Goal: Task Accomplishment & Management: Manage account settings

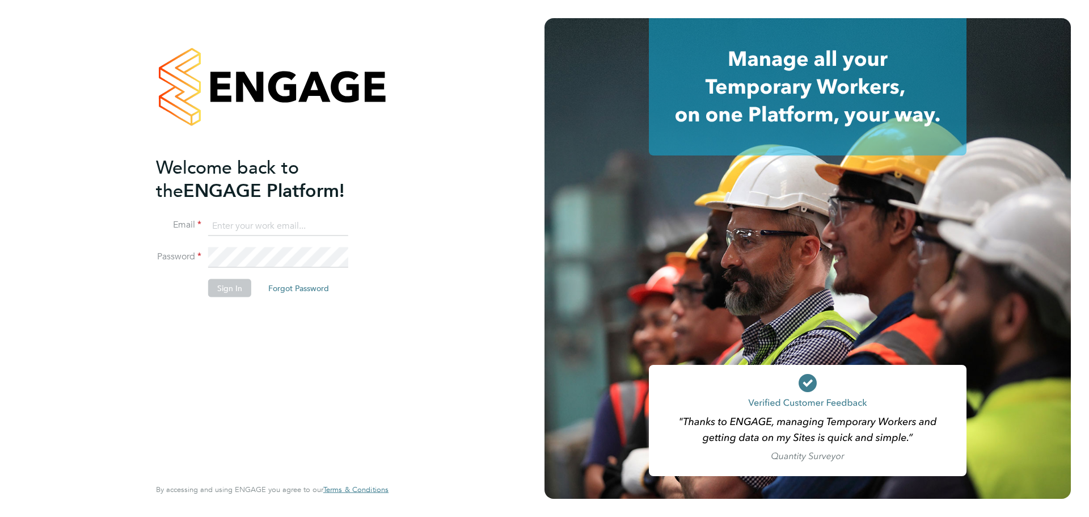
type input "lloyd.holliday@Vistry.co.uk"
click at [231, 286] on button "Sign In" at bounding box center [229, 288] width 43 height 18
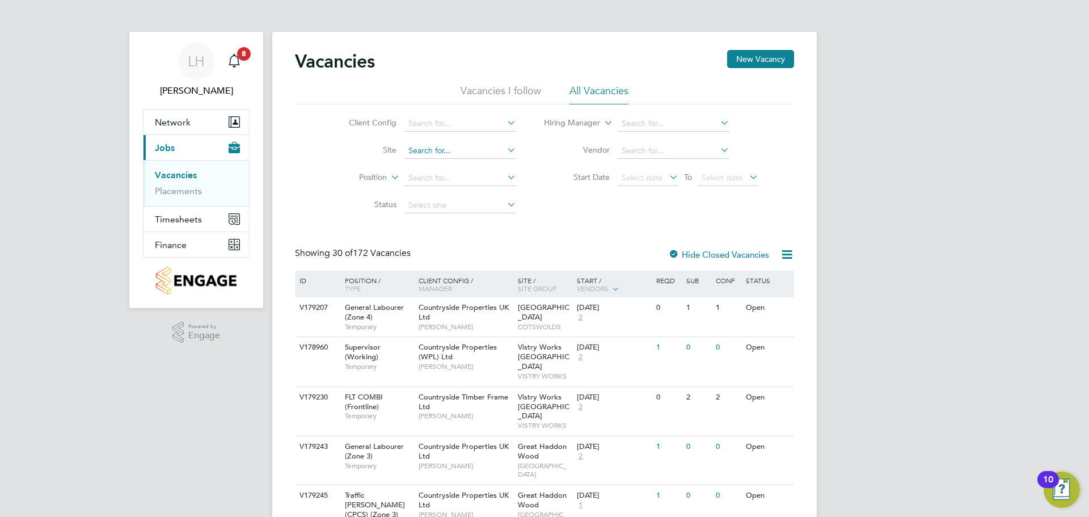
click at [458, 145] on input at bounding box center [460, 151] width 112 height 16
click at [450, 160] on li "Undy" at bounding box center [459, 165] width 113 height 15
type input "Undy"
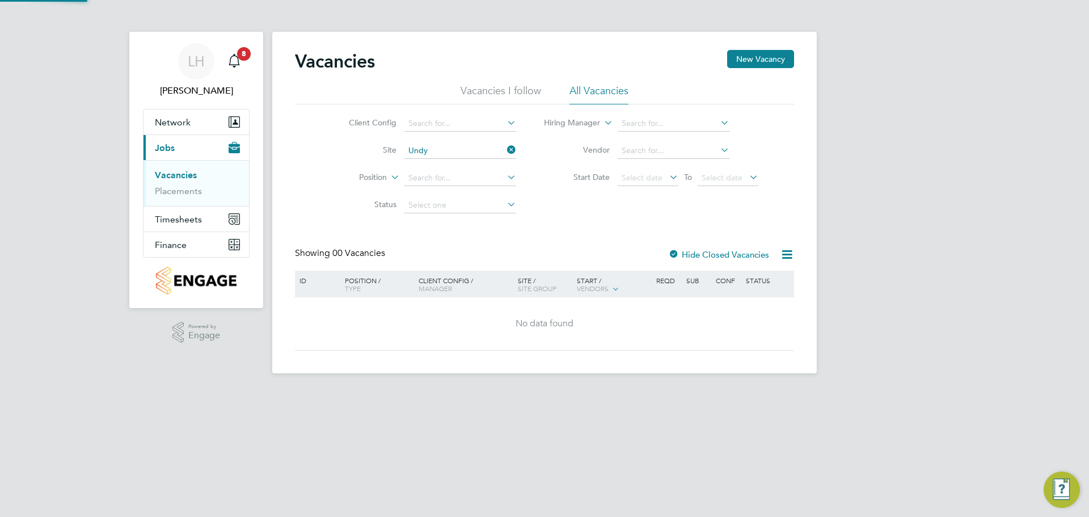
click at [538, 178] on li "Start Date Select date To Select date" at bounding box center [651, 177] width 242 height 27
click at [548, 164] on li "Start Date Select date To Select date" at bounding box center [651, 177] width 242 height 27
click at [544, 168] on li "Start Date Select date To Select date" at bounding box center [651, 177] width 242 height 27
click at [547, 168] on li "Start Date Select date To Select date" at bounding box center [651, 177] width 242 height 27
click at [169, 192] on link "Placements" at bounding box center [178, 190] width 47 height 11
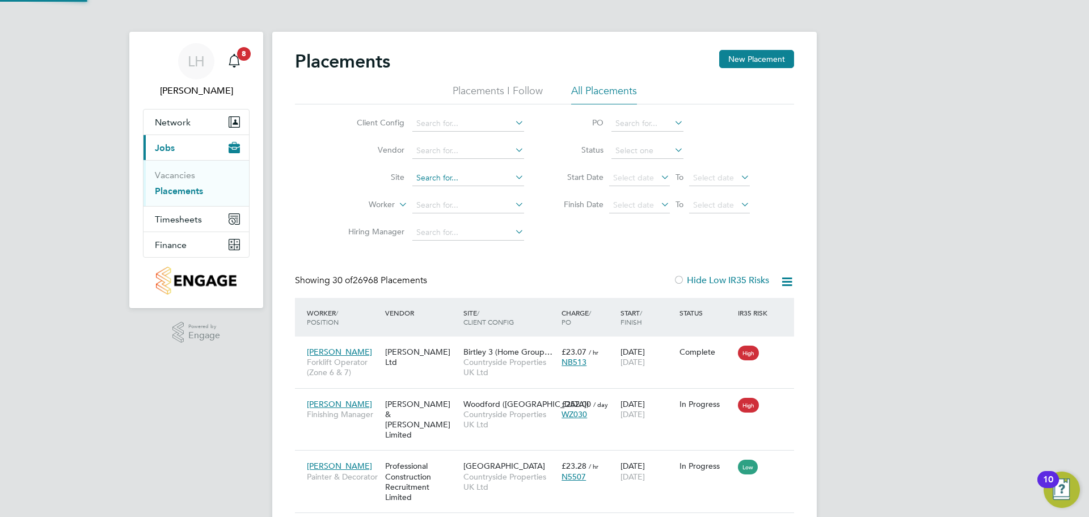
click at [435, 184] on input at bounding box center [468, 178] width 112 height 16
click at [445, 189] on li "Undy" at bounding box center [468, 193] width 113 height 15
type input "Undy"
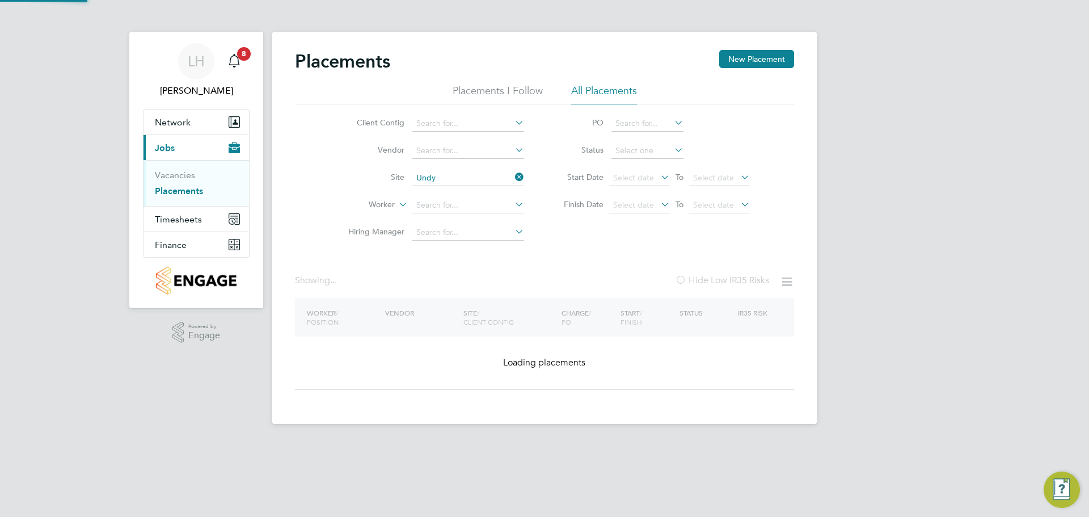
click at [547, 208] on li "Finish Date Select date To Select date" at bounding box center [651, 205] width 226 height 27
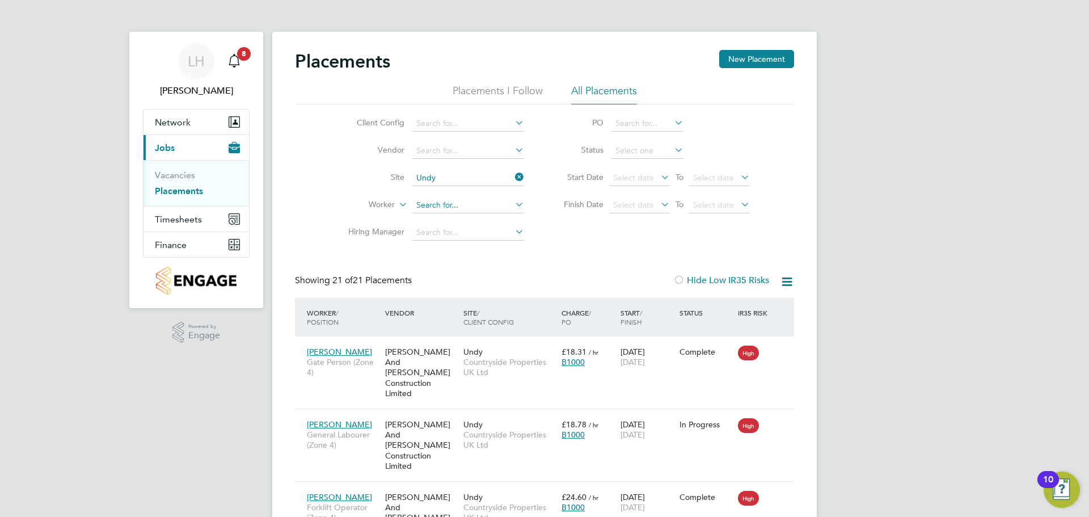
click at [434, 205] on input at bounding box center [468, 205] width 112 height 16
click at [472, 277] on li "Shem ar Francis" at bounding box center [468, 281] width 113 height 15
type input "[PERSON_NAME]"
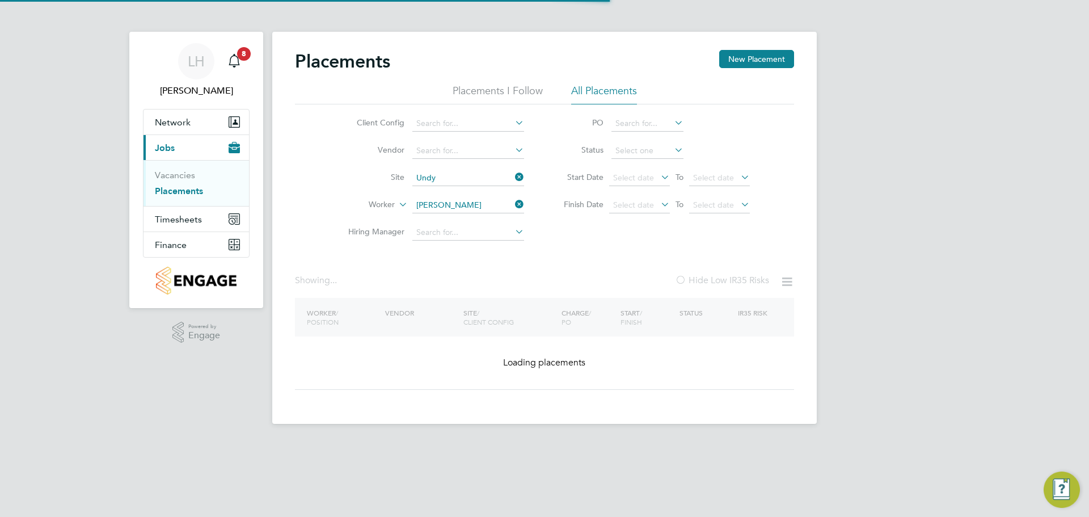
click at [583, 251] on div "Placements New Placement Placements I Follow All Placements Client Config Vendo…" at bounding box center [544, 220] width 499 height 340
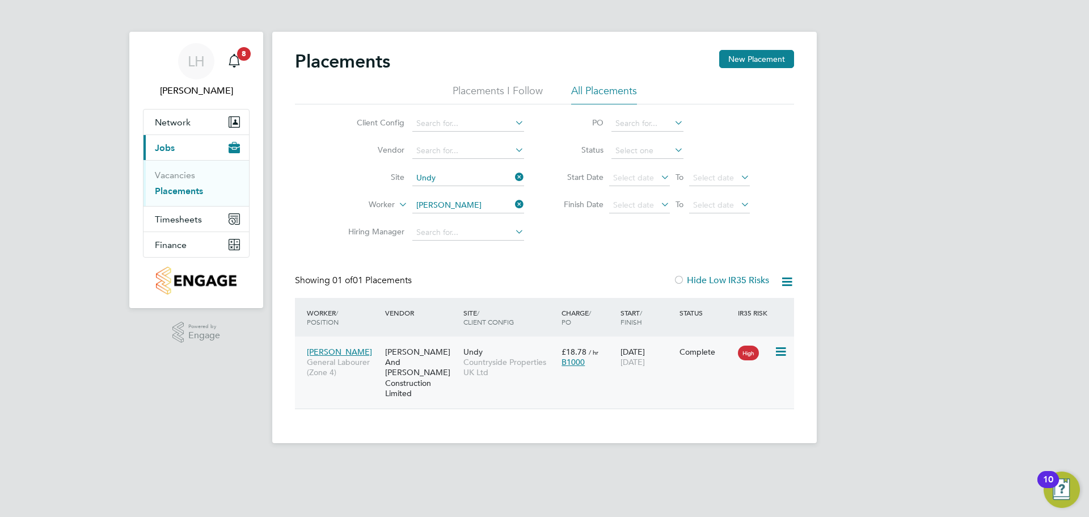
click at [321, 376] on span "General Labourer (Zone 4)" at bounding box center [343, 367] width 73 height 20
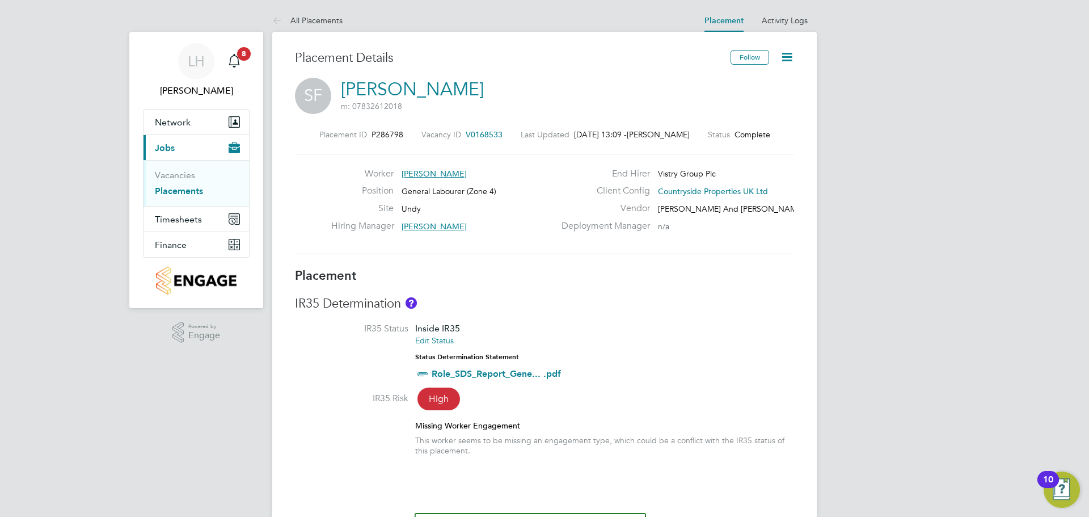
click at [784, 60] on icon at bounding box center [787, 57] width 14 height 14
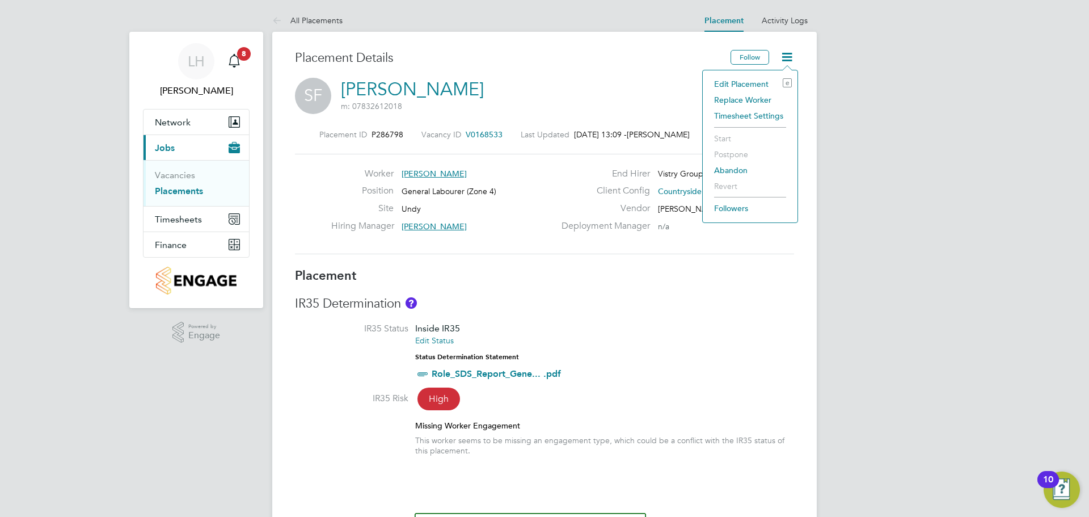
click at [744, 85] on li "Edit Placement e" at bounding box center [749, 84] width 83 height 16
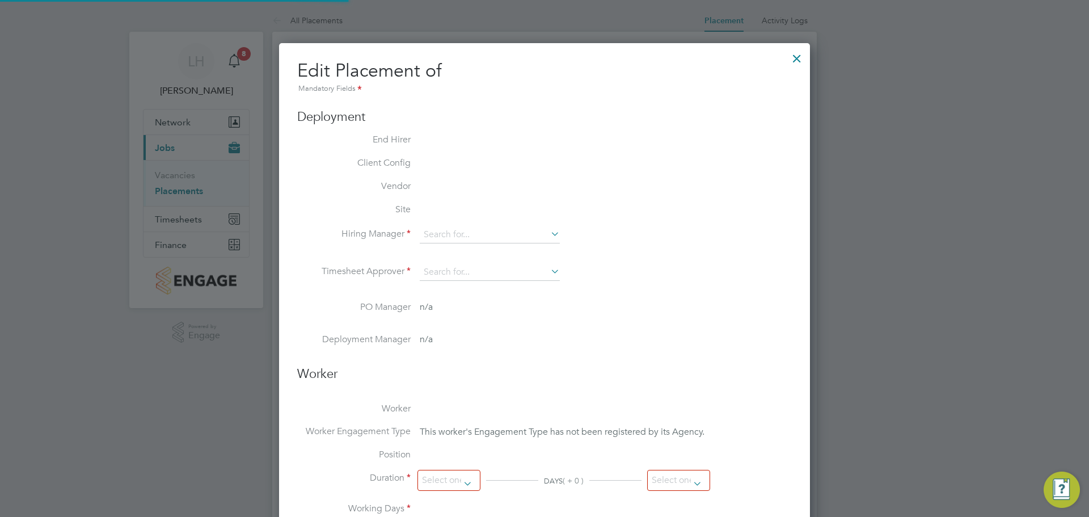
scroll to position [6, 6]
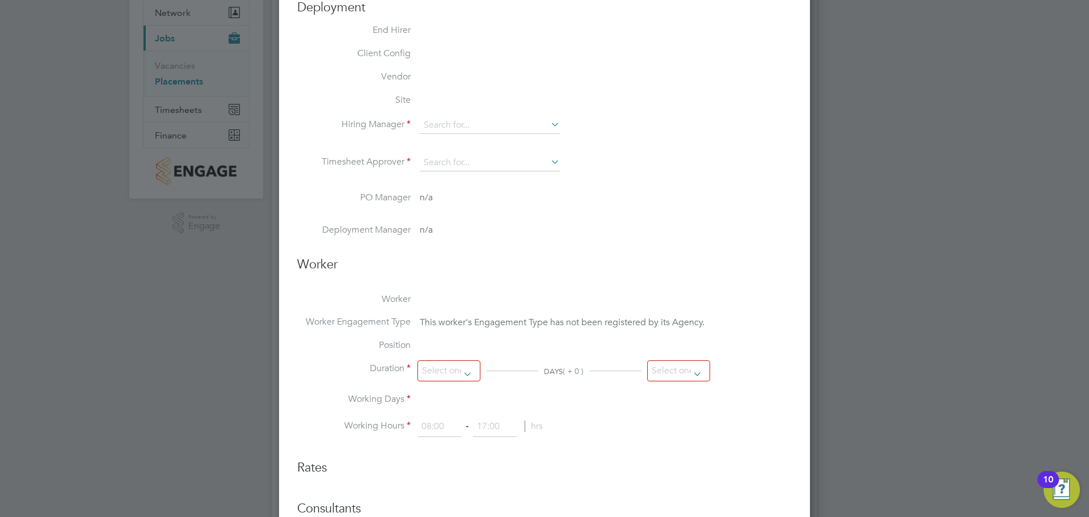
type input "Mark Doyle"
type input "[DATE]"
type input "16 Aug 2025"
type input "08:00"
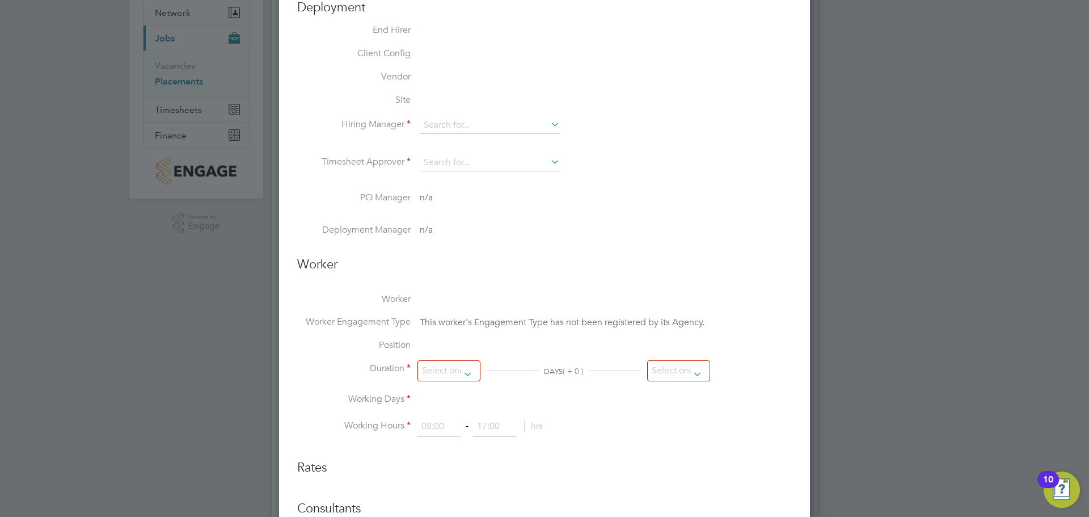
type input "16:00"
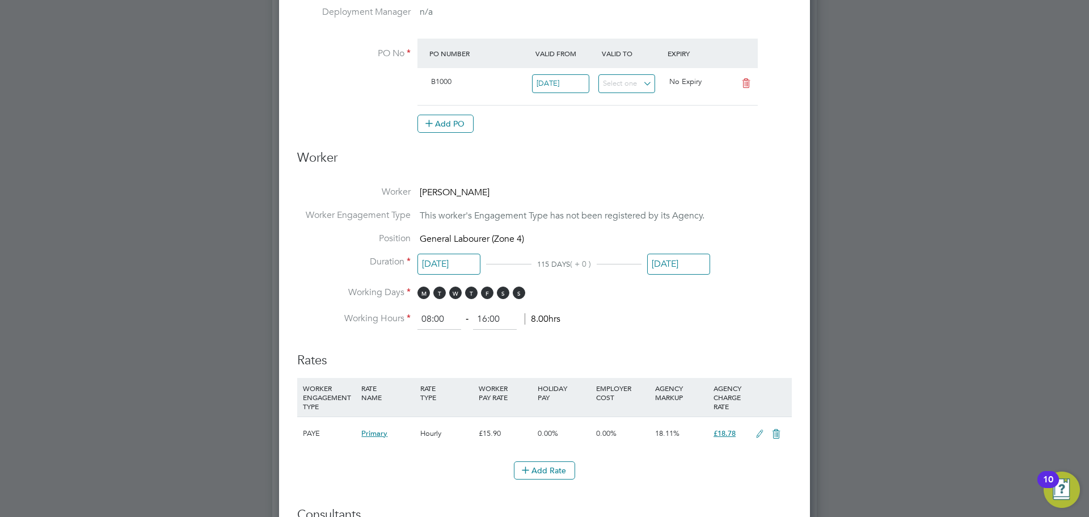
click at [665, 261] on input "16 Aug 2025" at bounding box center [678, 263] width 63 height 21
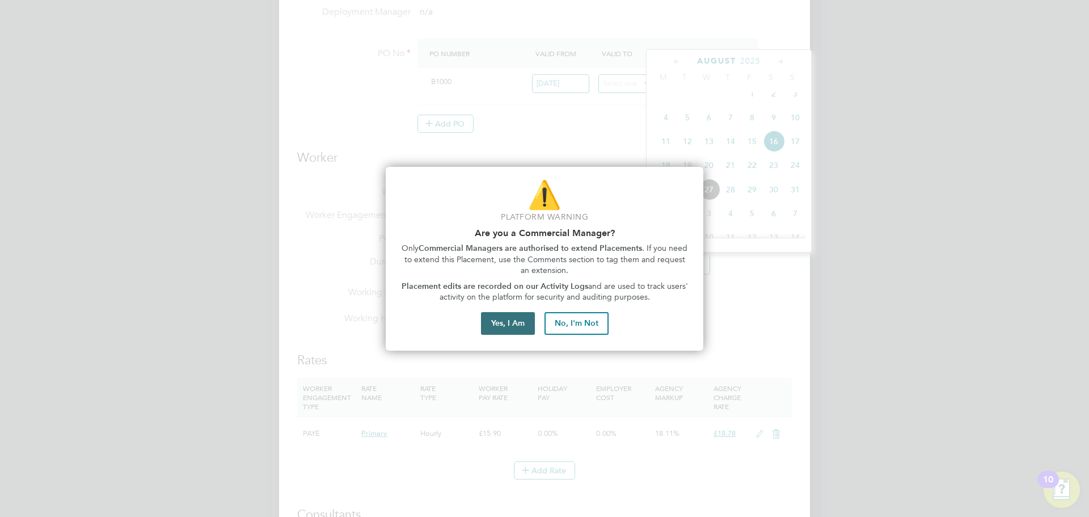
click at [517, 325] on button "Yes, I Am" at bounding box center [508, 323] width 54 height 23
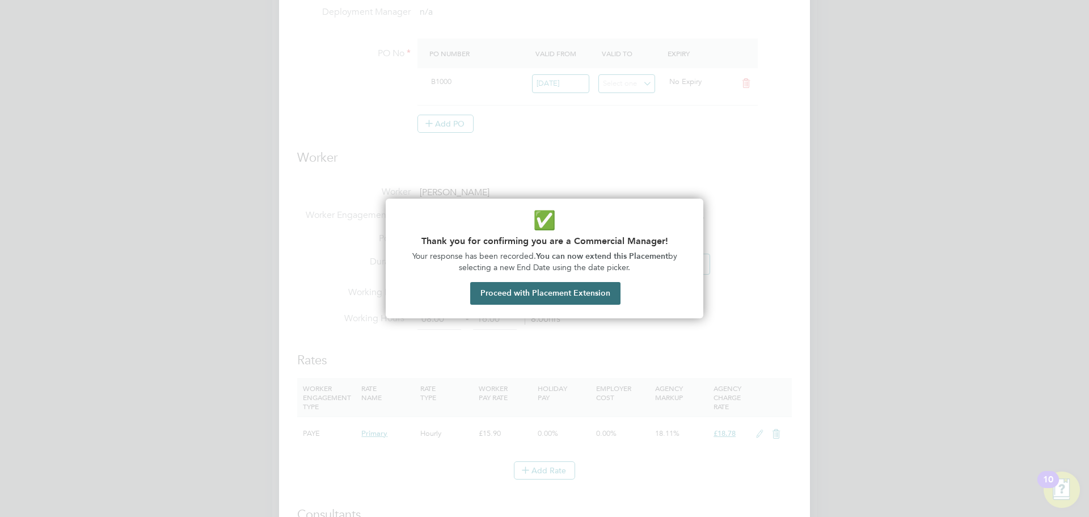
click at [545, 287] on button "Proceed with Placement Extension" at bounding box center [545, 293] width 150 height 23
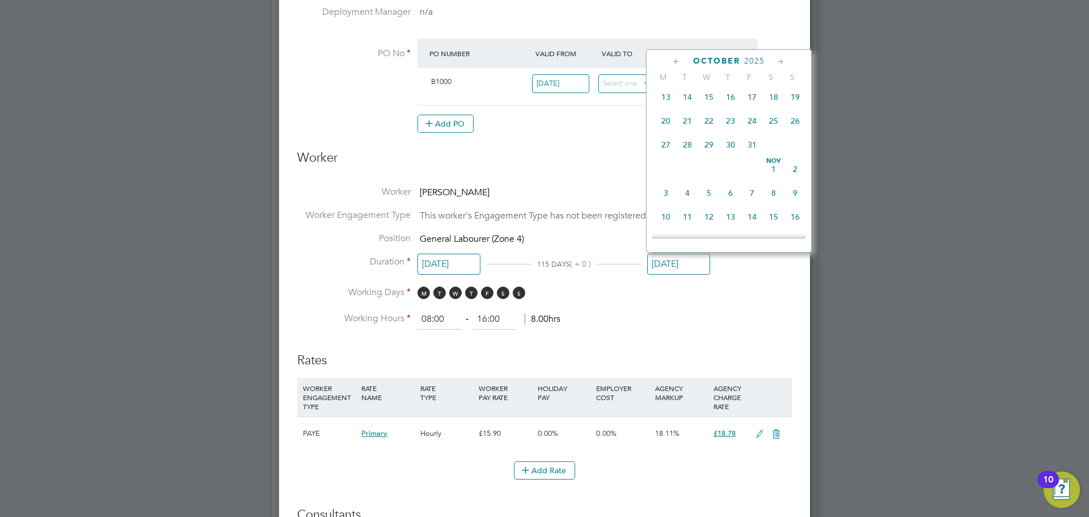
click at [771, 180] on span "Nov 1" at bounding box center [774, 169] width 22 height 22
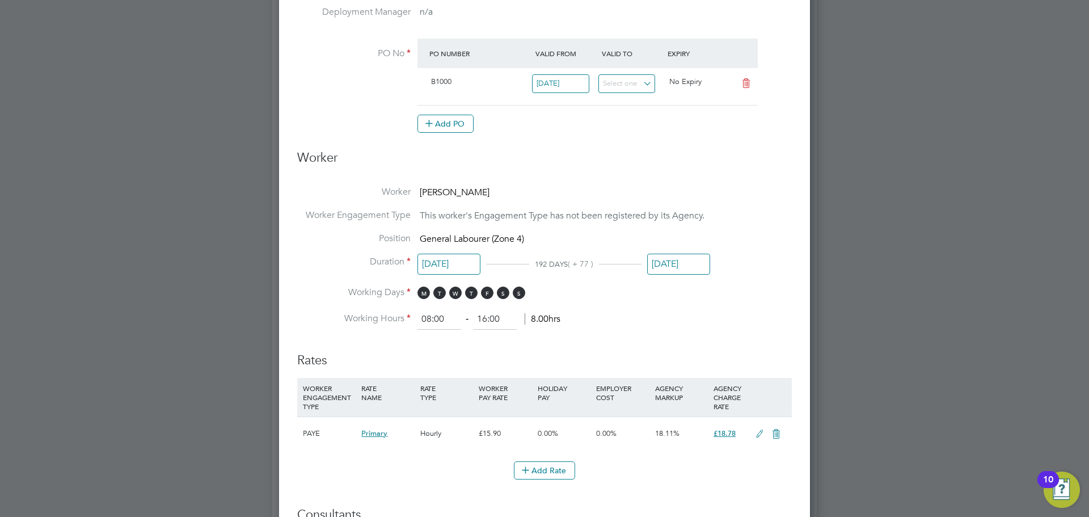
click at [680, 259] on input "01 Nov 2025" at bounding box center [678, 263] width 63 height 21
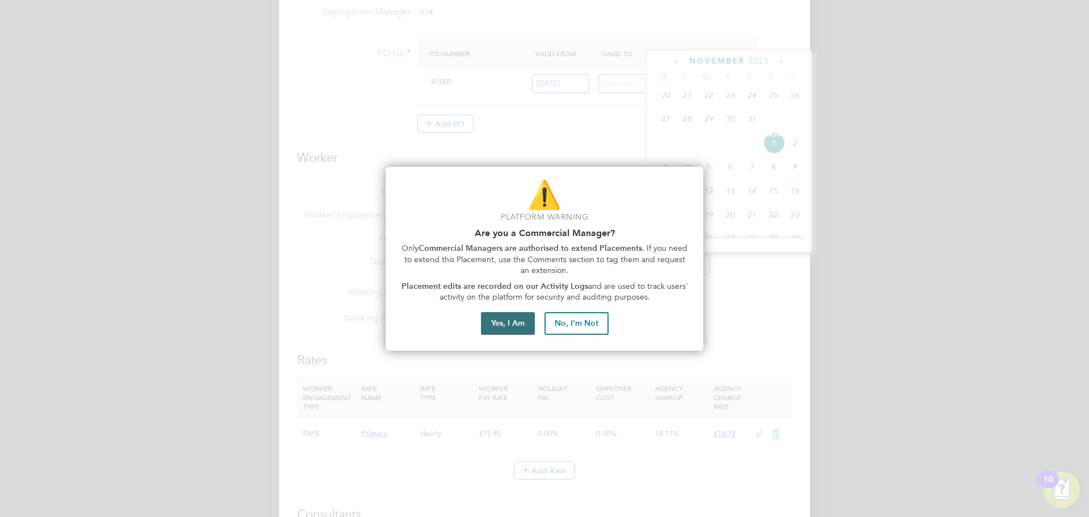
click at [520, 326] on button "Yes, I Am" at bounding box center [508, 323] width 54 height 23
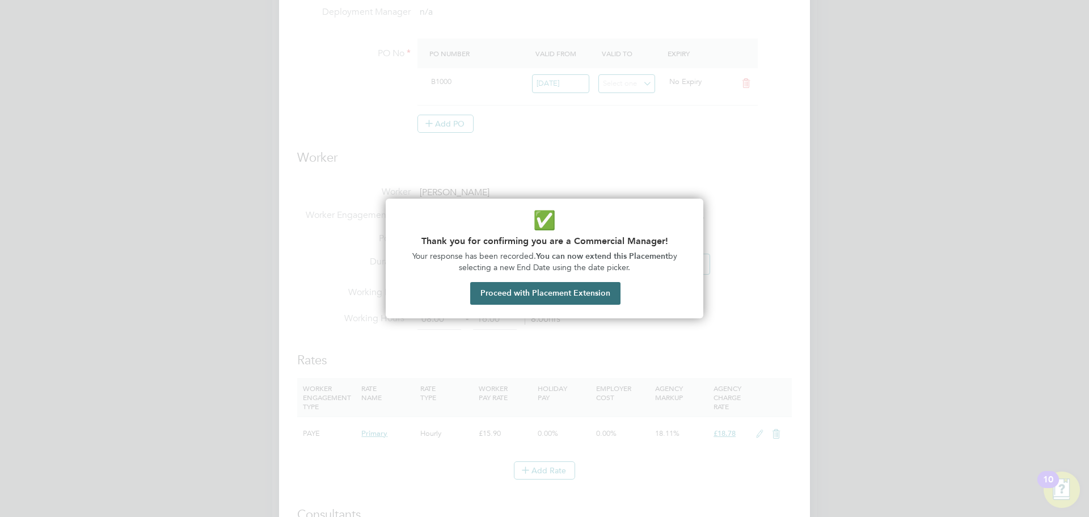
click at [584, 299] on button "Proceed with Placement Extension" at bounding box center [545, 293] width 150 height 23
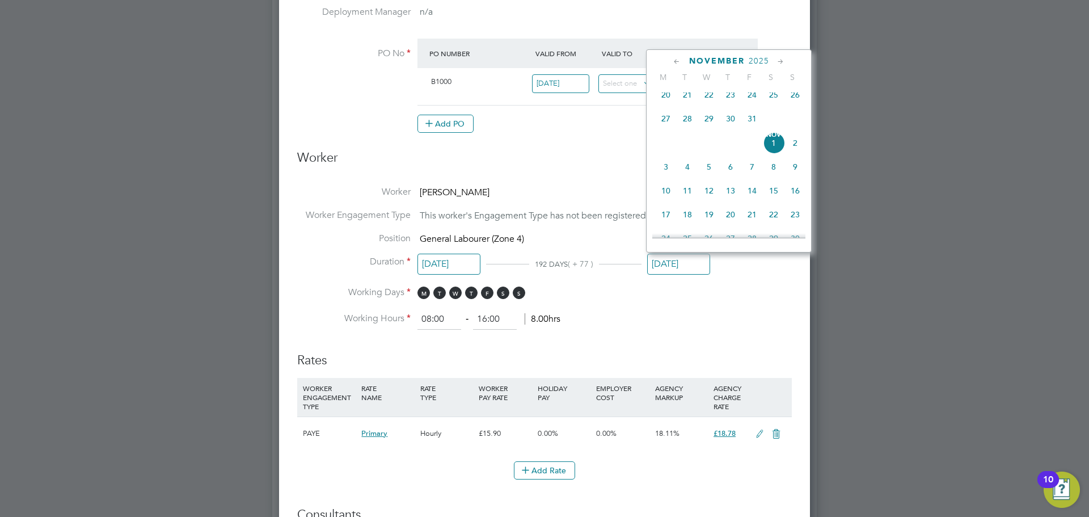
click at [759, 126] on span "31" at bounding box center [752, 119] width 22 height 22
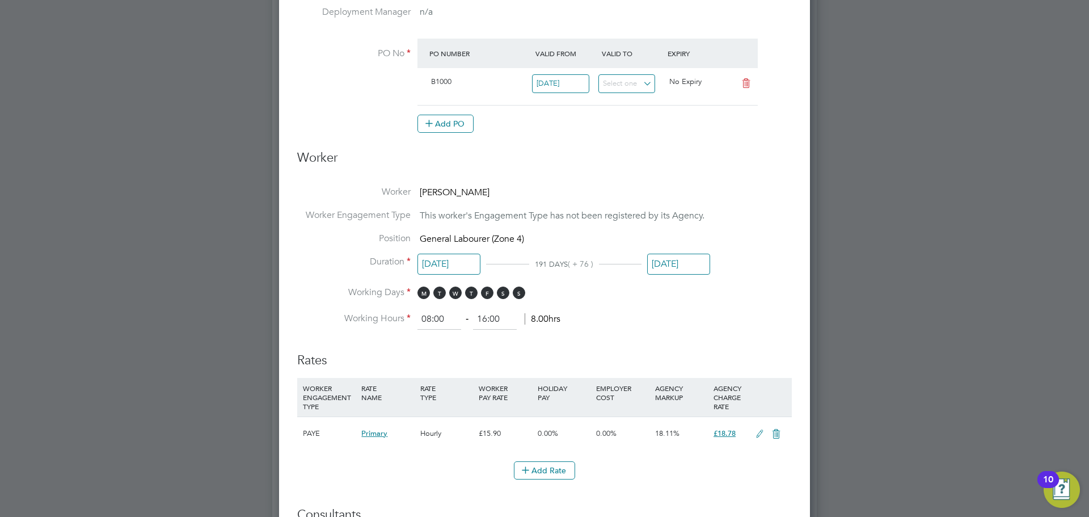
click at [737, 257] on li "Duration 24 Apr 2025 191 DAYS ( + 76 ) 31 Oct 2025" at bounding box center [544, 271] width 494 height 31
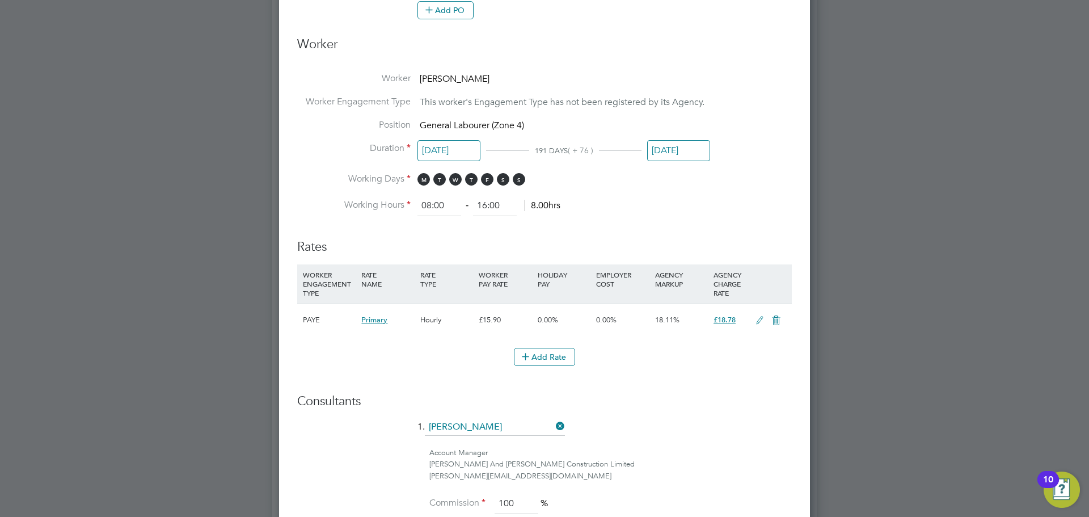
drag, startPoint x: 637, startPoint y: 243, endPoint x: 644, endPoint y: 244, distance: 7.0
click at [637, 243] on h3 "Rates" at bounding box center [544, 241] width 494 height 28
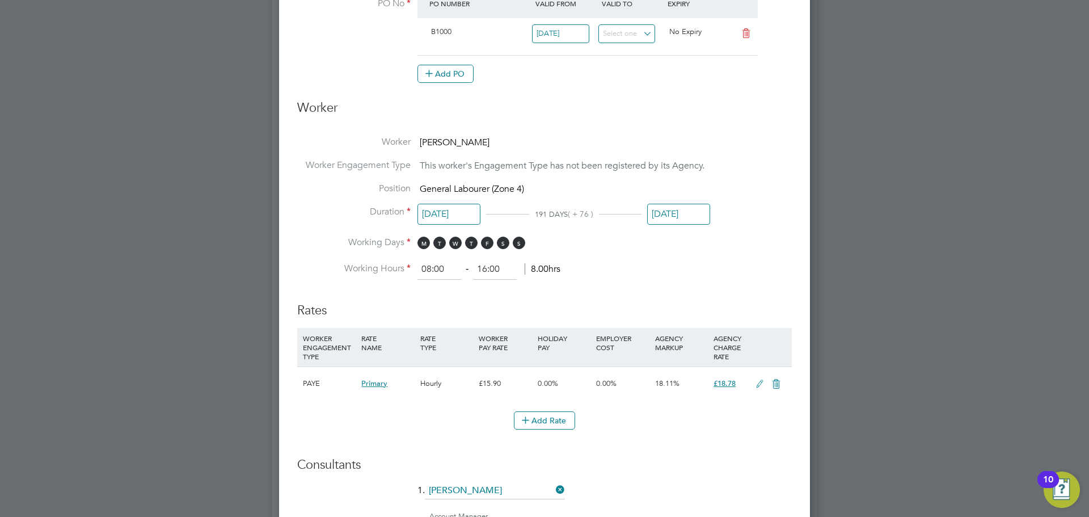
scroll to position [340, 0]
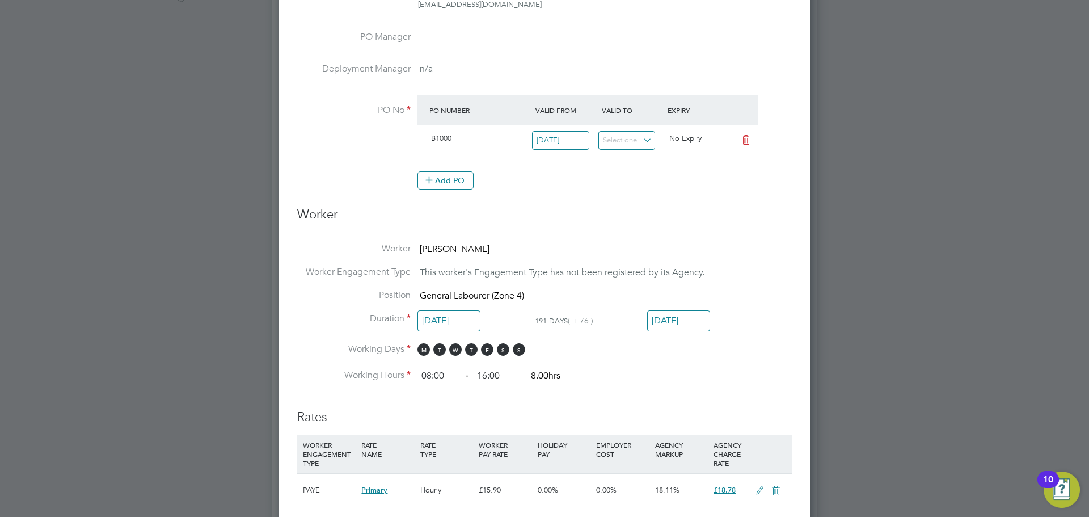
click at [709, 249] on li "Worker Shemar Francis" at bounding box center [544, 254] width 494 height 23
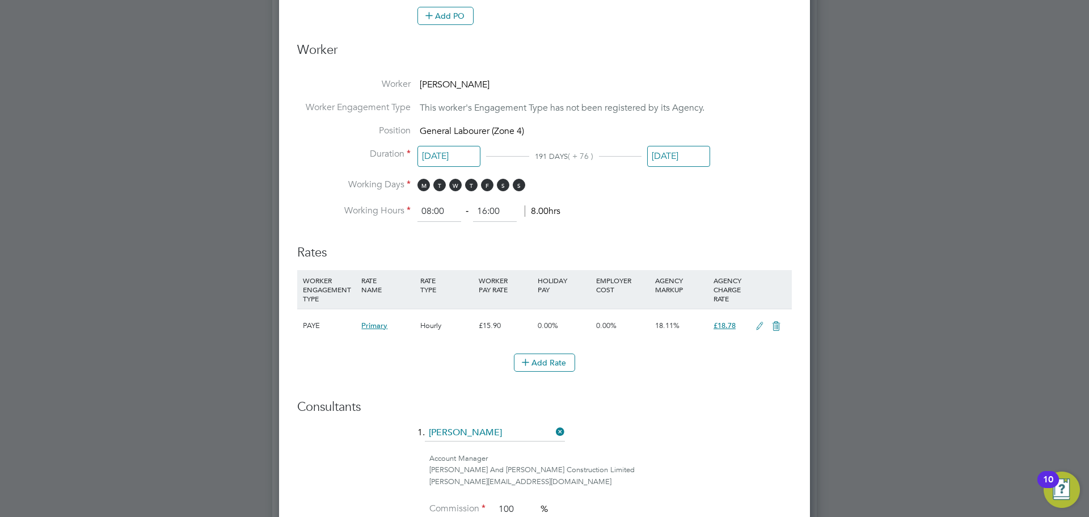
scroll to position [454, 0]
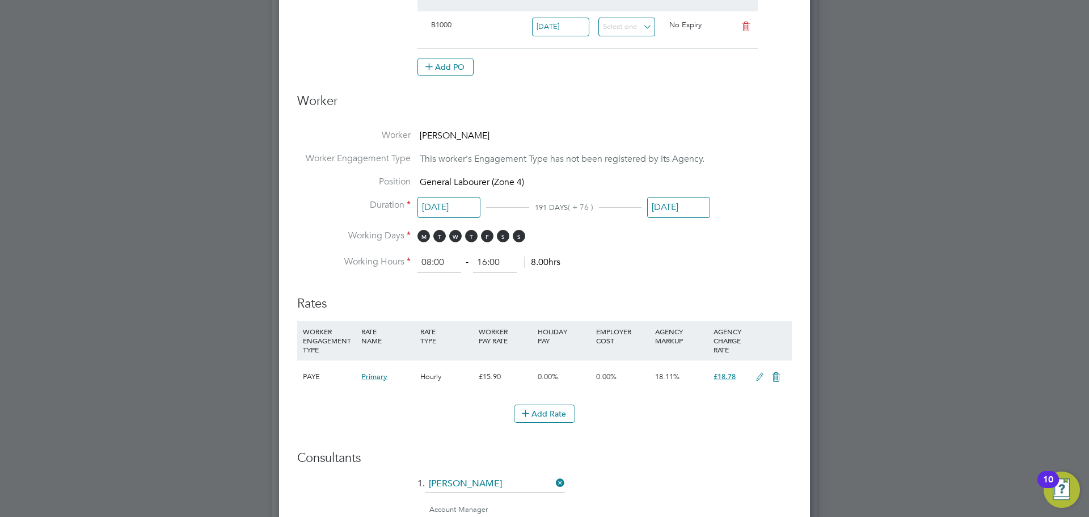
click at [687, 209] on input "[DATE]" at bounding box center [678, 207] width 63 height 21
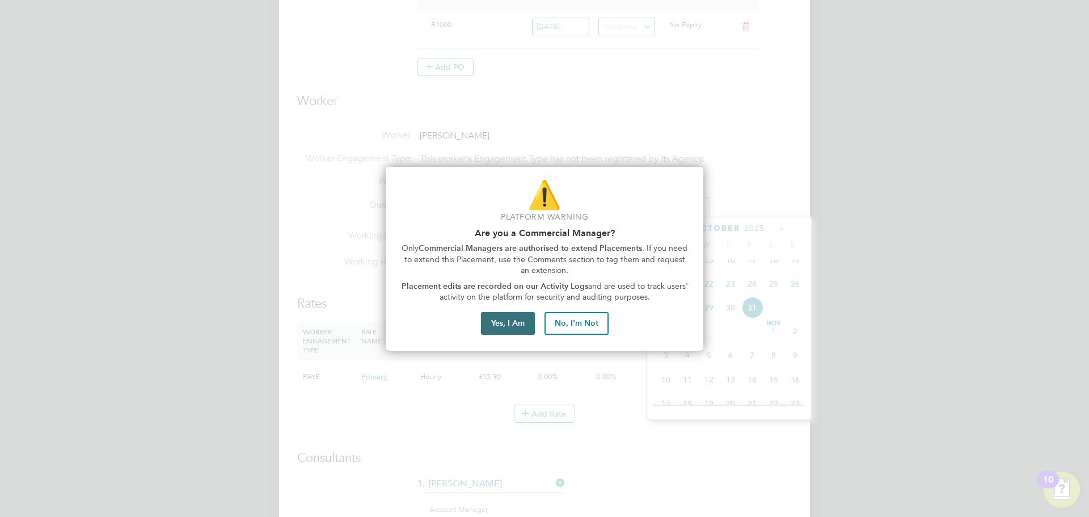
click at [514, 324] on button "Yes, I Am" at bounding box center [508, 323] width 54 height 23
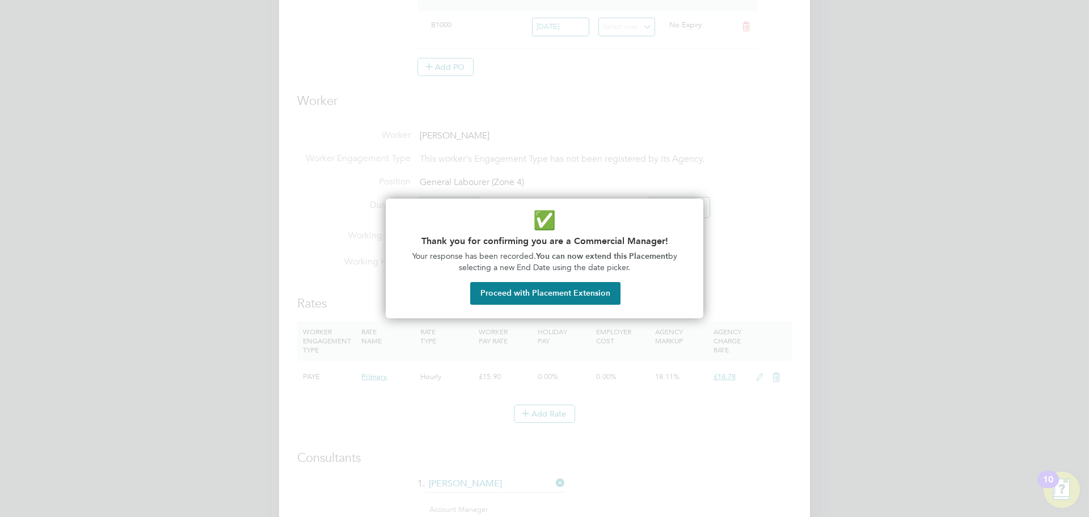
drag, startPoint x: 564, startPoint y: 295, endPoint x: 572, endPoint y: 294, distance: 8.0
click at [564, 294] on button "Proceed with Placement Extension" at bounding box center [545, 293] width 150 height 23
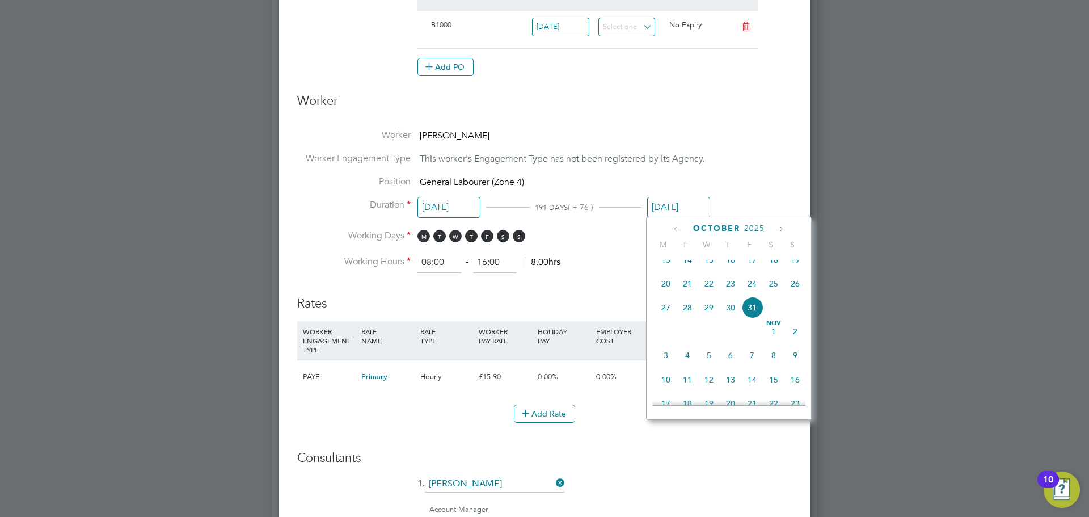
click at [595, 260] on li "Working Hours 08:00 ‐ 16:00 8.00hrs" at bounding box center [544, 262] width 494 height 20
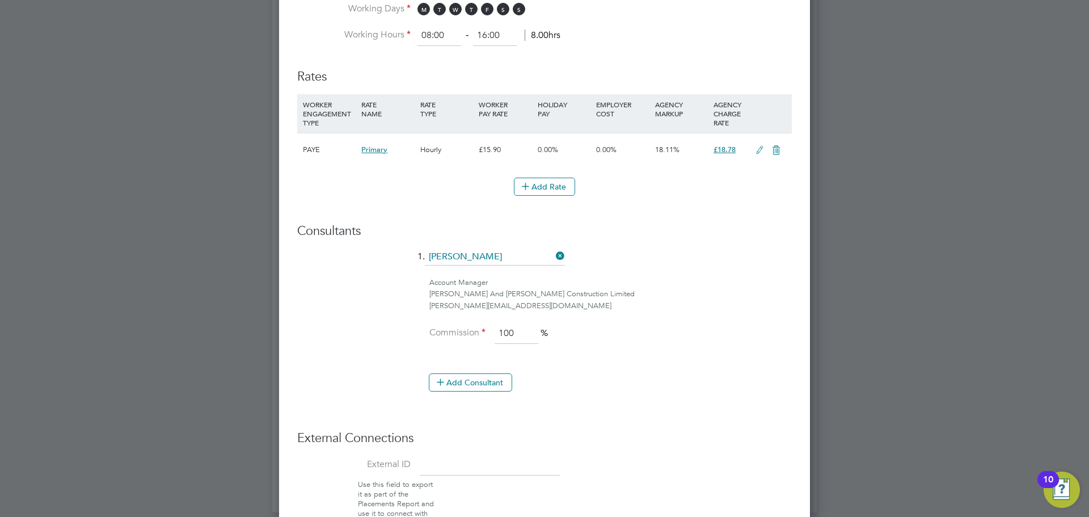
scroll to position [769, 0]
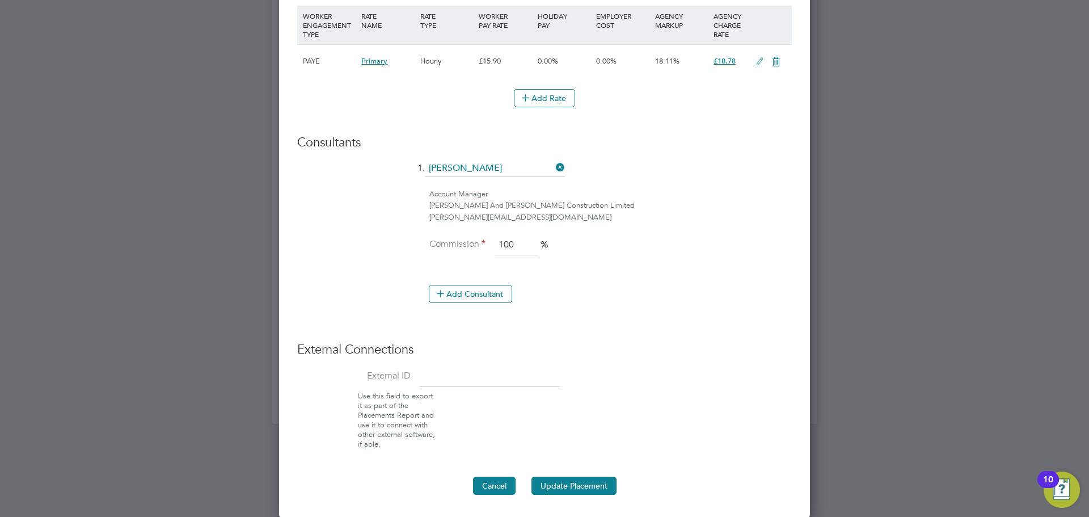
click at [490, 488] on button "Cancel" at bounding box center [494, 485] width 43 height 18
type input "16 Aug 2025"
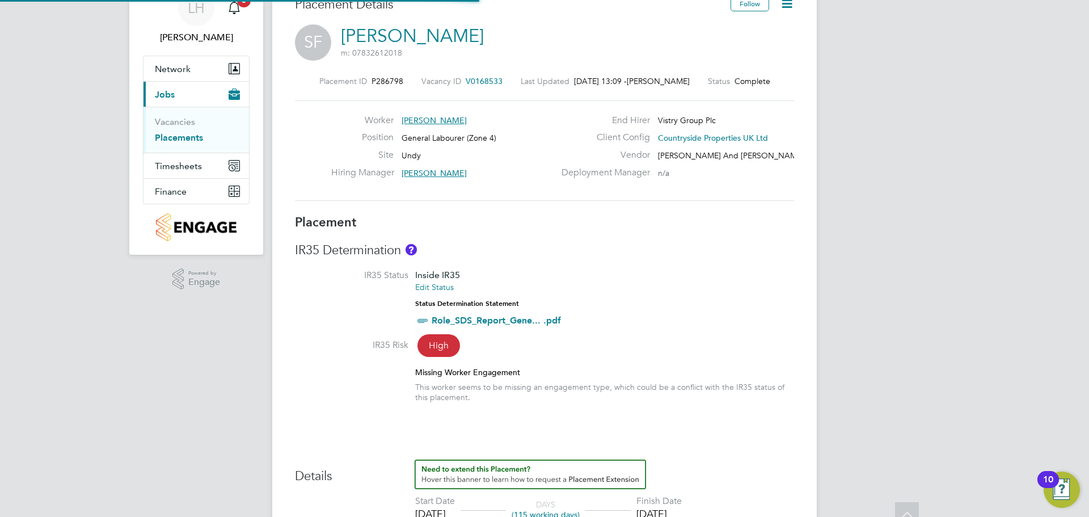
scroll to position [0, 0]
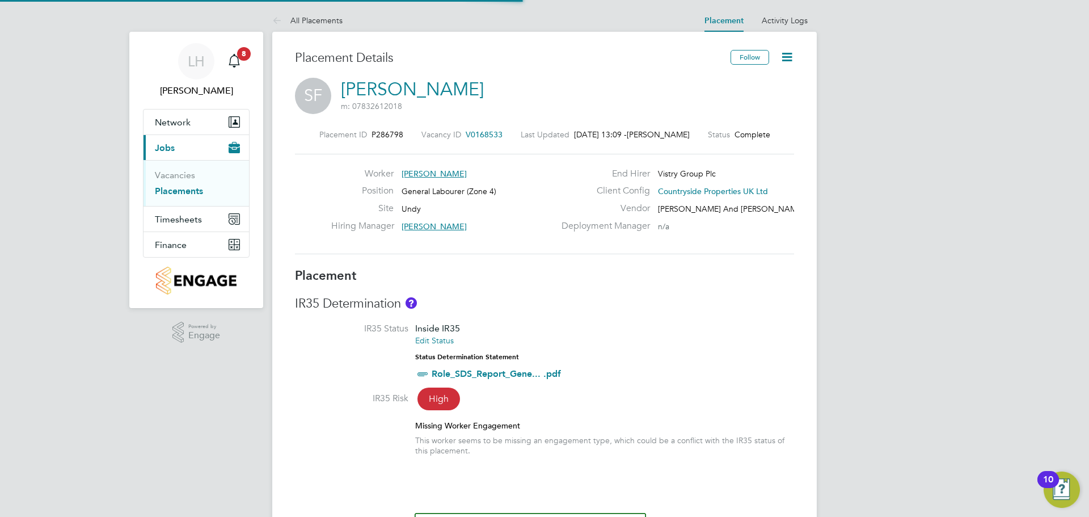
click at [789, 64] on icon at bounding box center [787, 57] width 14 height 14
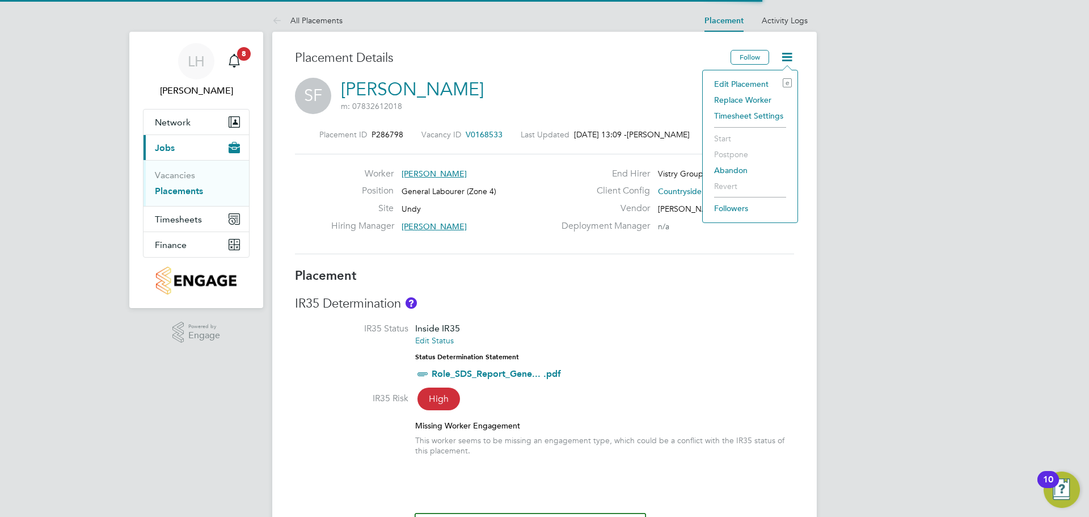
scroll to position [33, 79]
click at [747, 86] on li "Edit Placement e" at bounding box center [749, 84] width 83 height 16
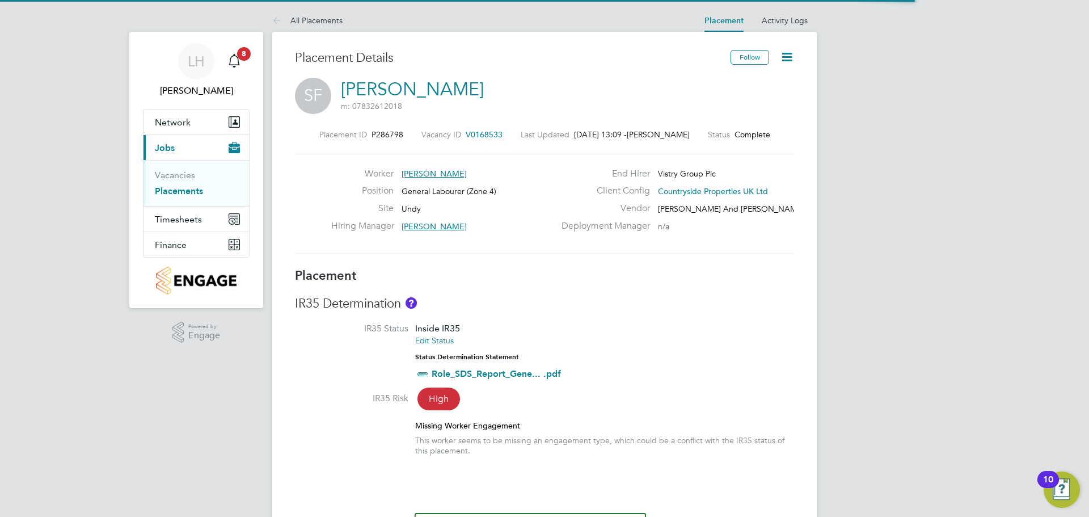
scroll to position [15, 495]
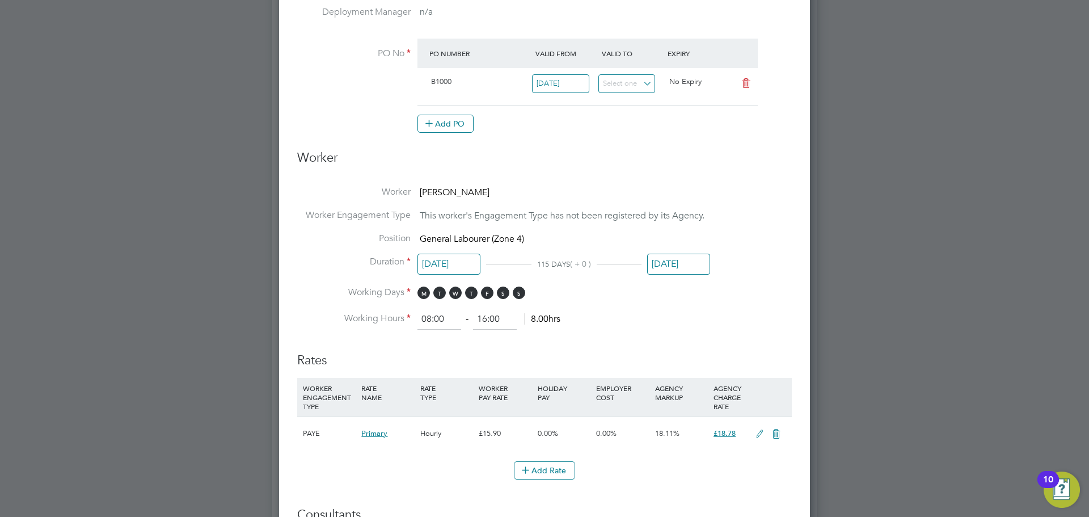
drag, startPoint x: 814, startPoint y: 281, endPoint x: 800, endPoint y: 272, distance: 16.4
click at [818, 275] on div at bounding box center [544, 258] width 1089 height 517
click at [671, 257] on input "16 Aug 2025" at bounding box center [678, 263] width 63 height 21
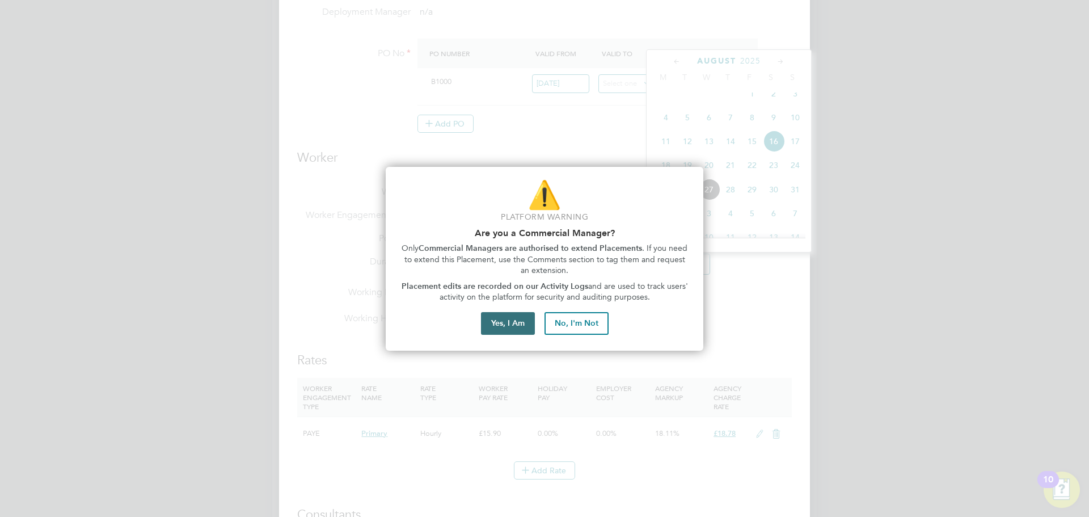
click at [502, 319] on button "Yes, I Am" at bounding box center [508, 323] width 54 height 23
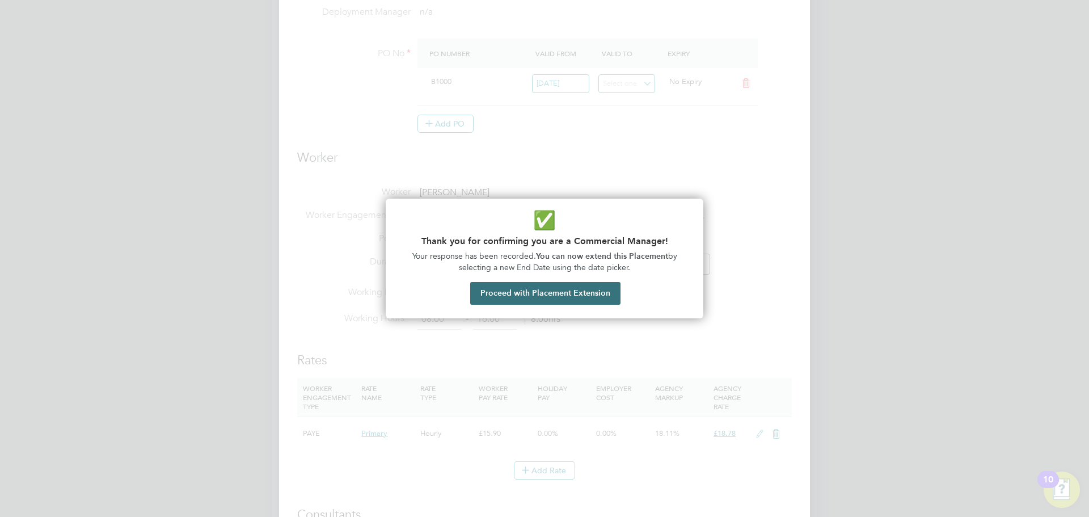
click at [540, 298] on button "Proceed with Placement Extension" at bounding box center [545, 293] width 150 height 23
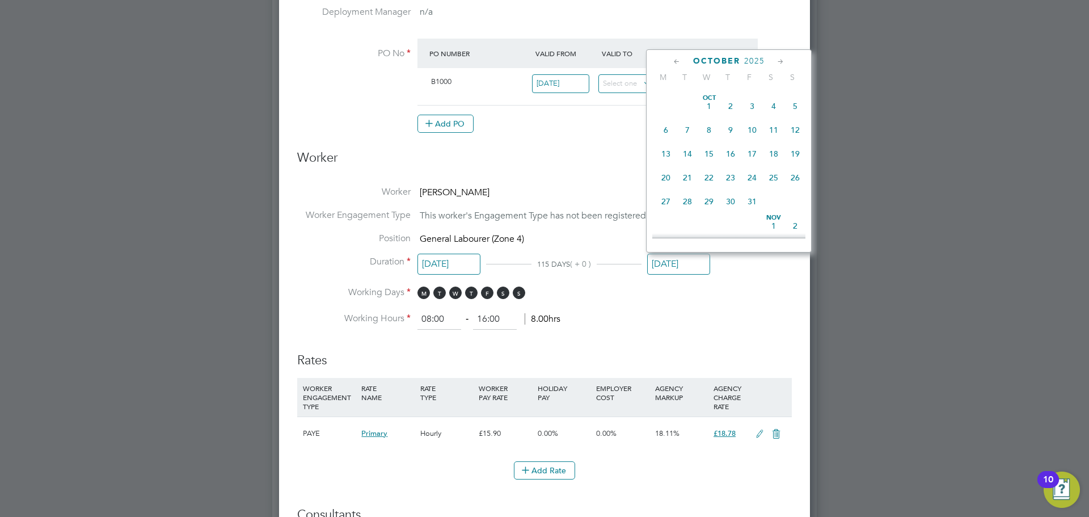
click at [752, 212] on span "31" at bounding box center [752, 202] width 22 height 22
type input "[DATE]"
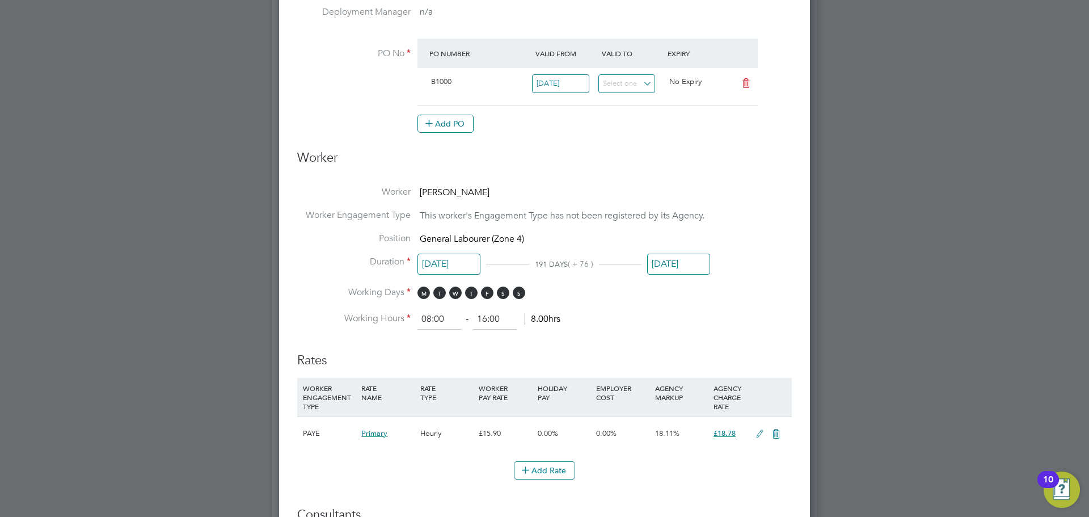
click at [772, 226] on li "Worker Engagement Type This worker's Engagement Type has not been registered by…" at bounding box center [544, 220] width 494 height 23
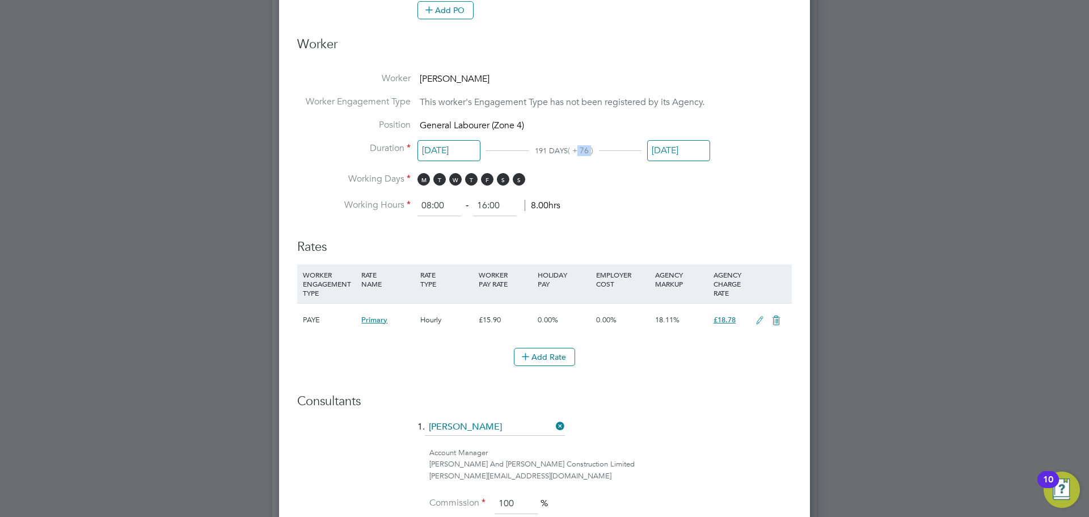
drag, startPoint x: 578, startPoint y: 153, endPoint x: 590, endPoint y: 152, distance: 11.9
click at [590, 152] on span "( + 76 )" at bounding box center [581, 150] width 26 height 10
click at [589, 162] on div "24 Apr 2025 191 DAYS ( + 76 ) 31 Oct 2025" at bounding box center [563, 153] width 293 height 21
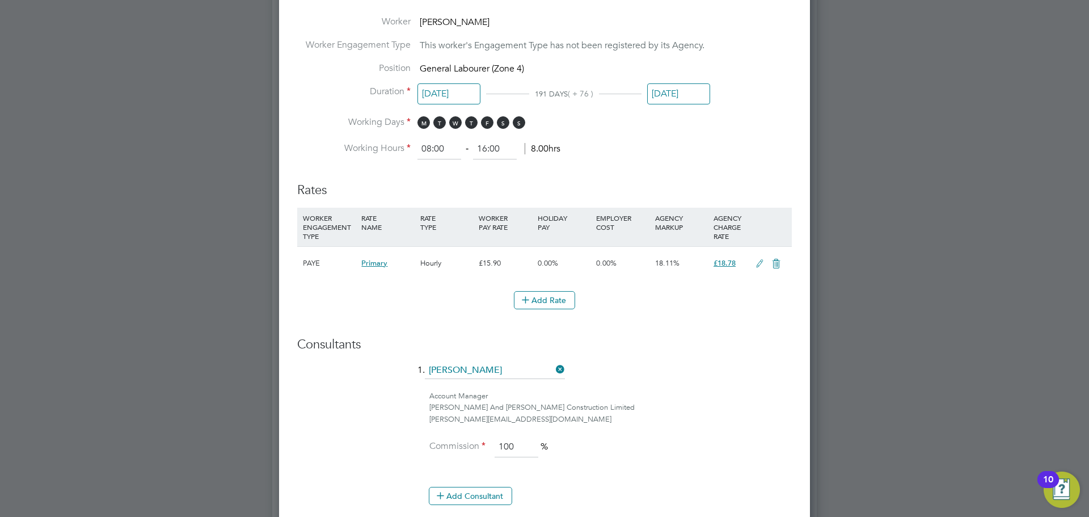
click at [772, 342] on h3 "Consultants" at bounding box center [544, 344] width 494 height 16
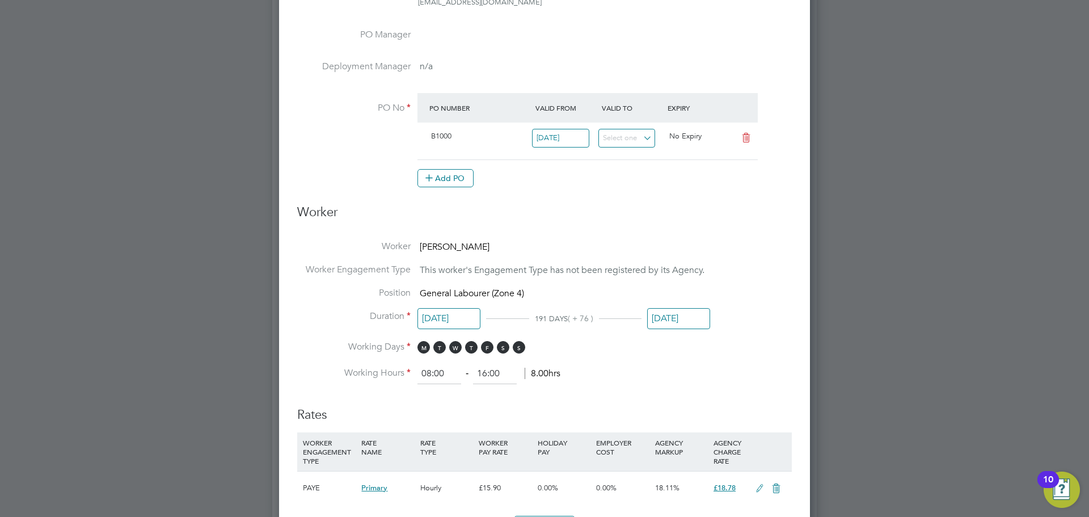
scroll to position [283, 0]
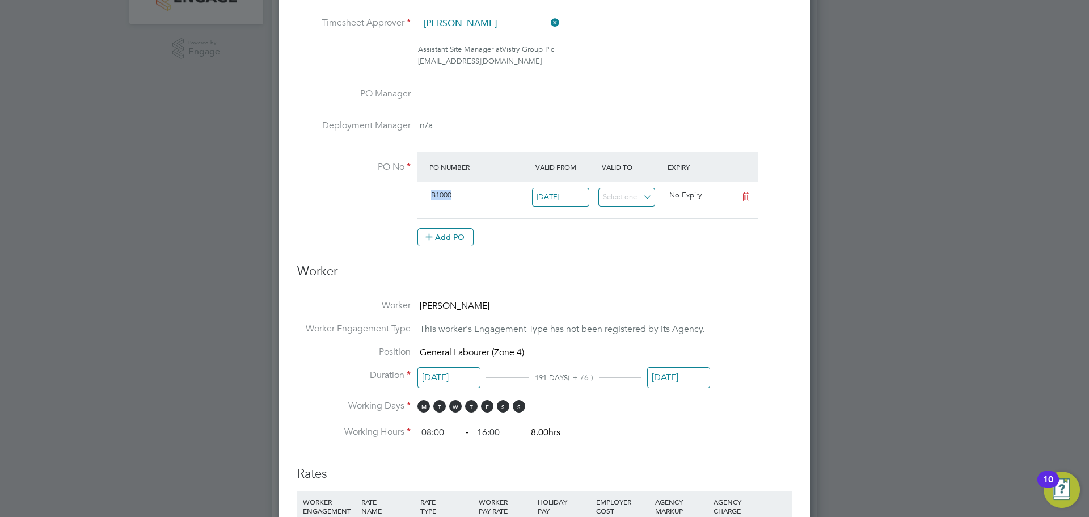
drag, startPoint x: 431, startPoint y: 193, endPoint x: 451, endPoint y: 194, distance: 20.4
click at [451, 194] on span "B1000" at bounding box center [441, 195] width 20 height 10
click at [455, 196] on div "B1000" at bounding box center [479, 195] width 106 height 19
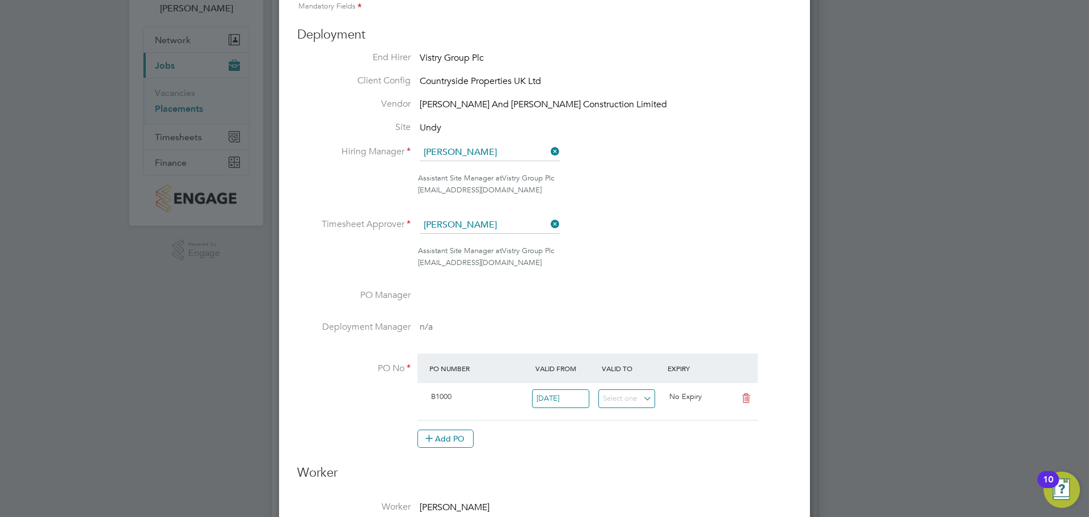
scroll to position [227, 0]
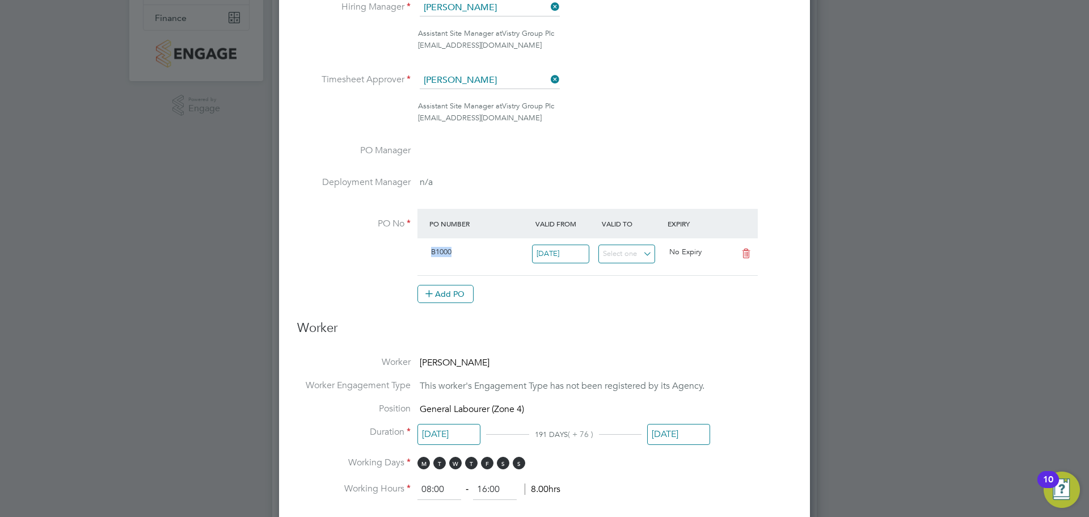
drag, startPoint x: 430, startPoint y: 251, endPoint x: 468, endPoint y: 248, distance: 38.7
click at [468, 248] on div "B1000" at bounding box center [479, 252] width 106 height 19
click at [469, 248] on div "B1000" at bounding box center [479, 252] width 106 height 19
click at [458, 264] on div "B1000 02 Sep 2024 No Expiry" at bounding box center [587, 256] width 340 height 37
drag, startPoint x: 744, startPoint y: 363, endPoint x: 737, endPoint y: 355, distance: 10.0
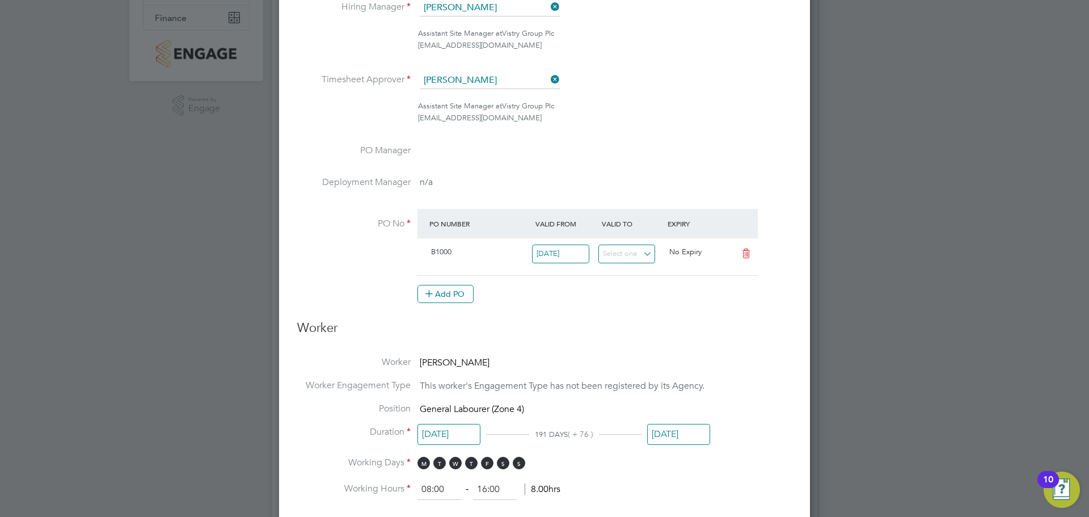
click at [744, 363] on li "Worker Shemar Francis" at bounding box center [544, 367] width 494 height 23
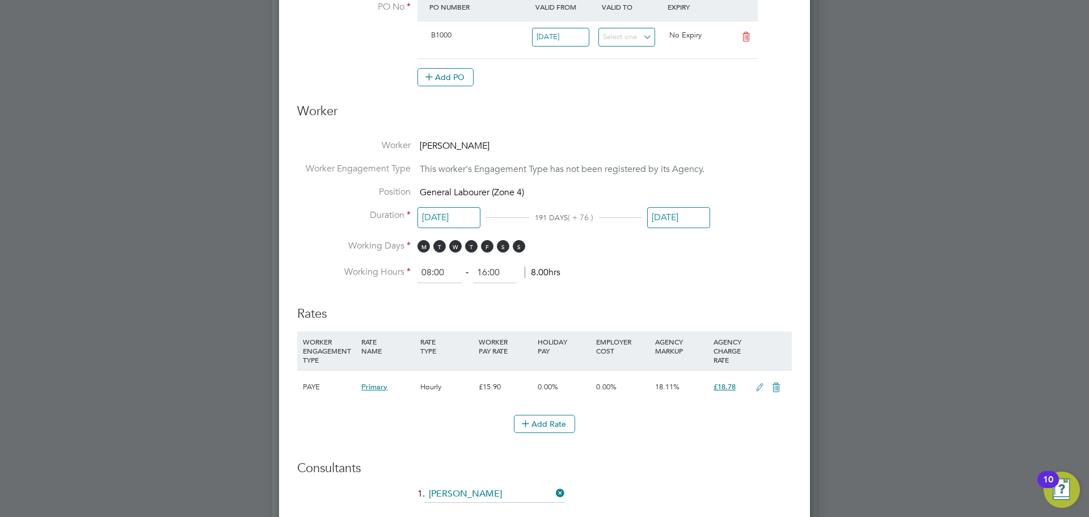
scroll to position [567, 0]
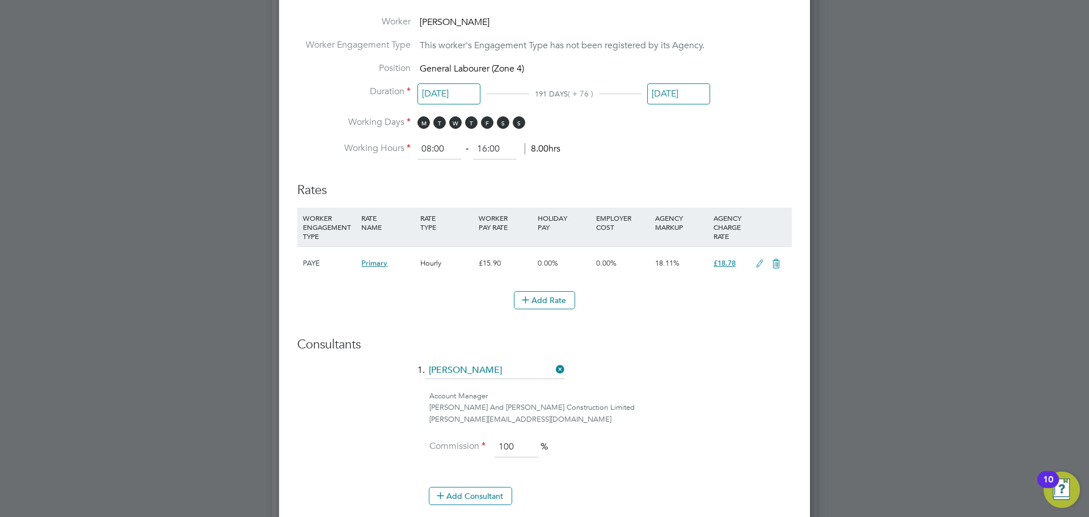
click at [801, 338] on div "Edit Placement of Shemar Francis Mandatory Fields Deployment End Hirer Vistry G…" at bounding box center [544, 97] width 531 height 1243
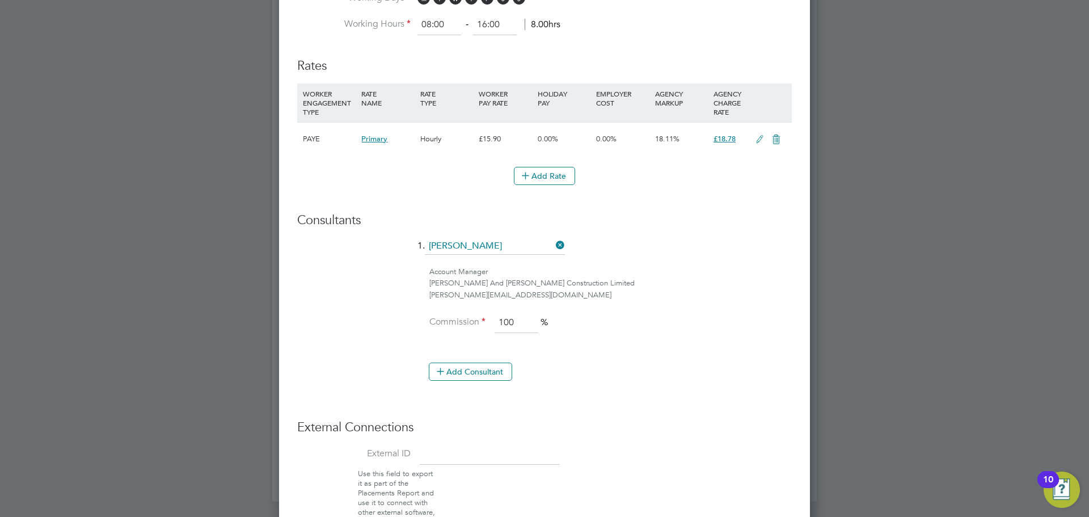
scroll to position [769, 0]
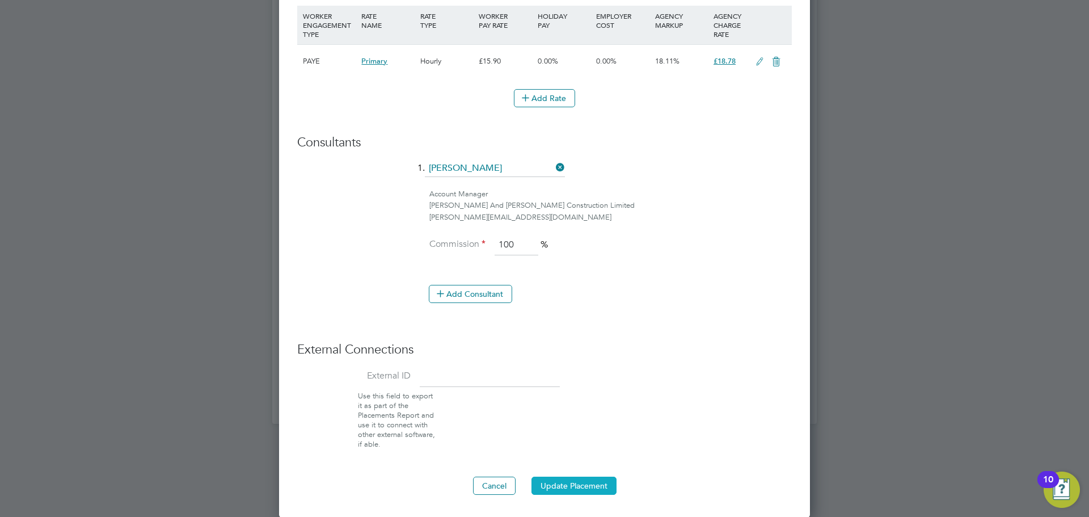
click at [586, 483] on button "Update Placement" at bounding box center [573, 485] width 85 height 18
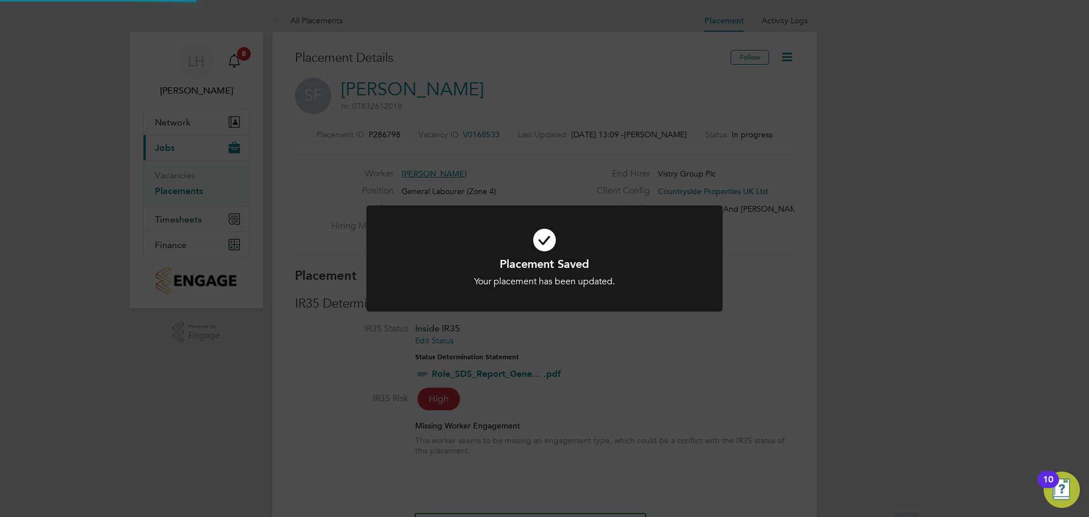
scroll to position [33, 79]
click at [794, 382] on div "Placement Saved Your placement has been updated. Cancel Okay" at bounding box center [544, 258] width 1089 height 517
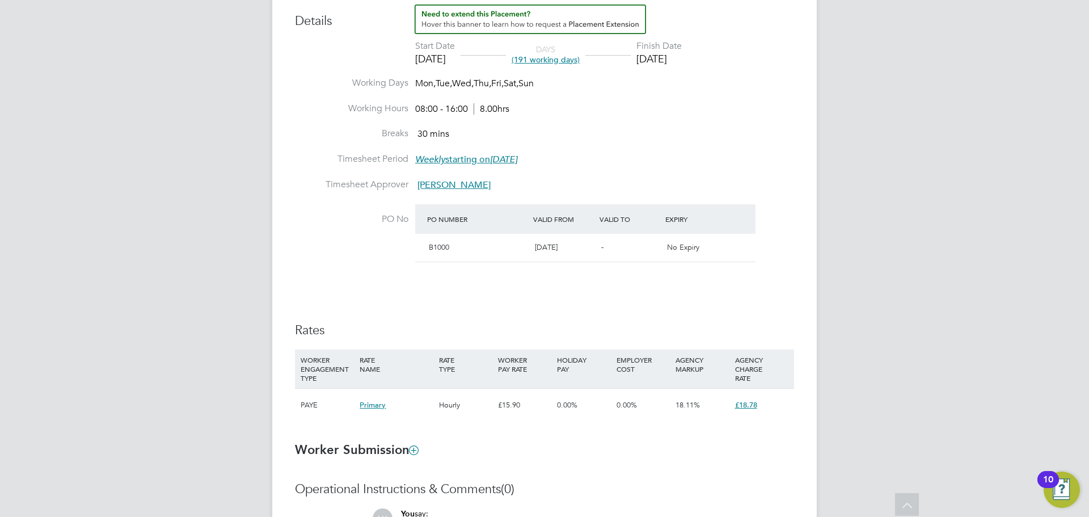
scroll to position [510, 0]
click at [768, 157] on li "Timesheet Period Weekly starting on Monday, 05 Feb 2018" at bounding box center [544, 164] width 499 height 26
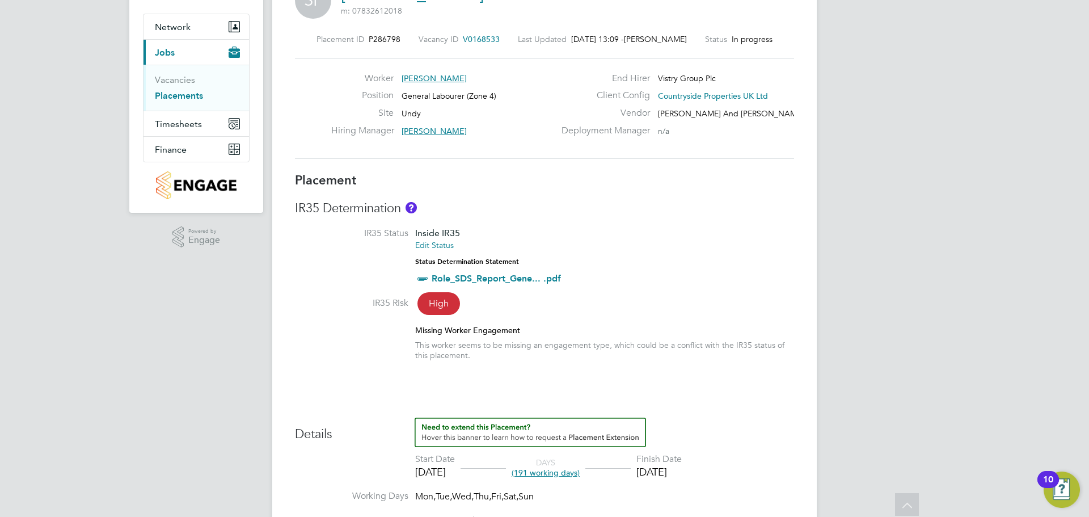
scroll to position [0, 0]
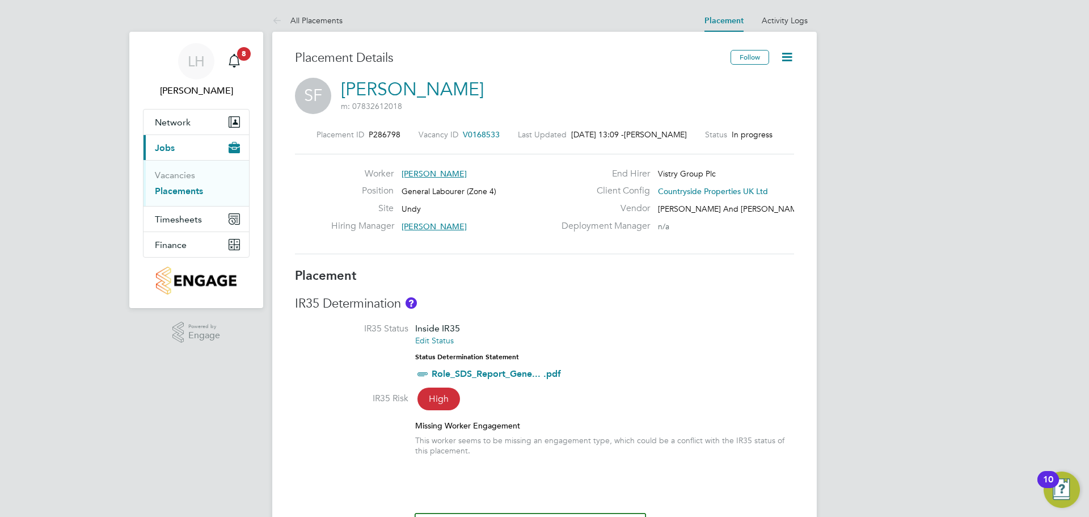
click at [431, 297] on h3 "IR35 Determination" at bounding box center [544, 303] width 499 height 16
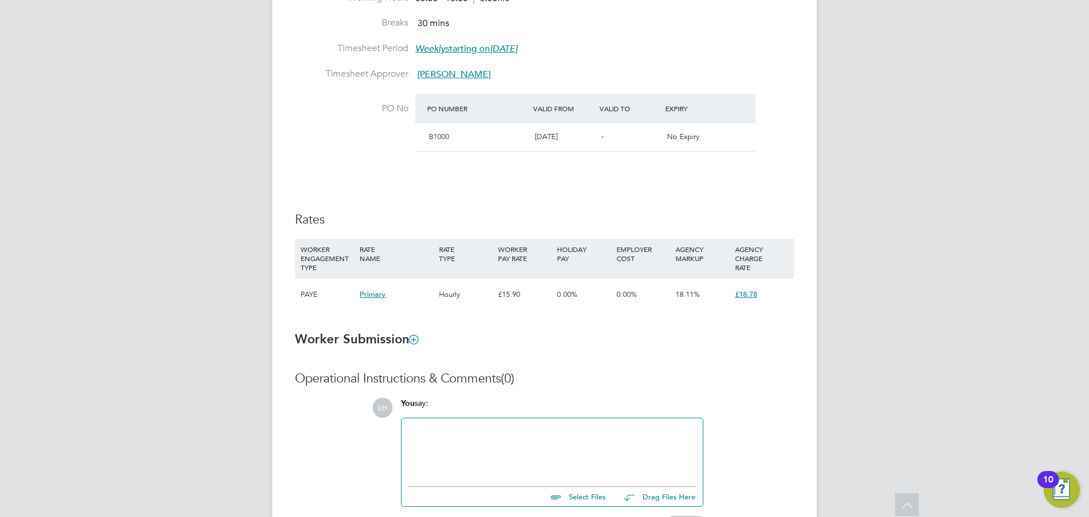
scroll to position [693, 0]
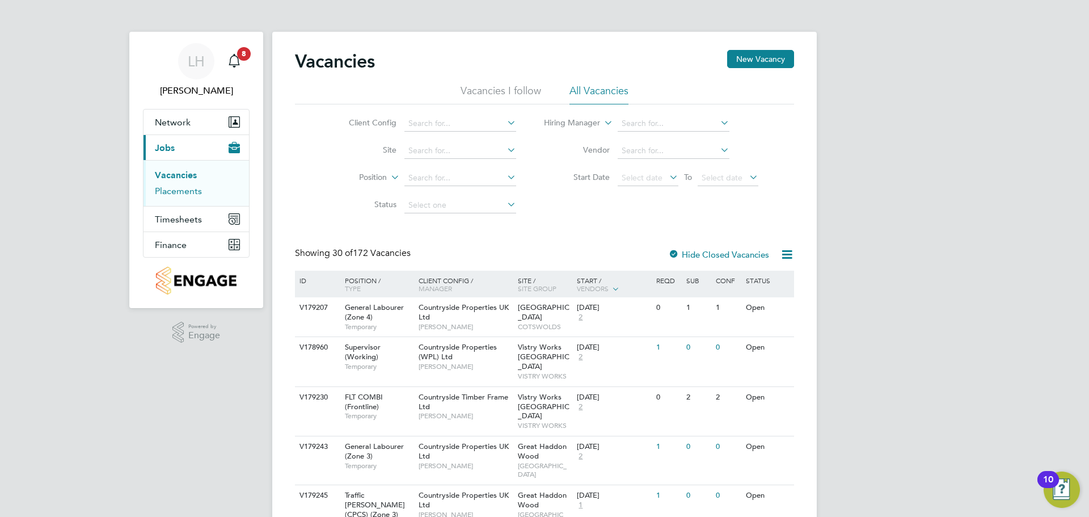
click at [184, 194] on link "Placements" at bounding box center [178, 190] width 47 height 11
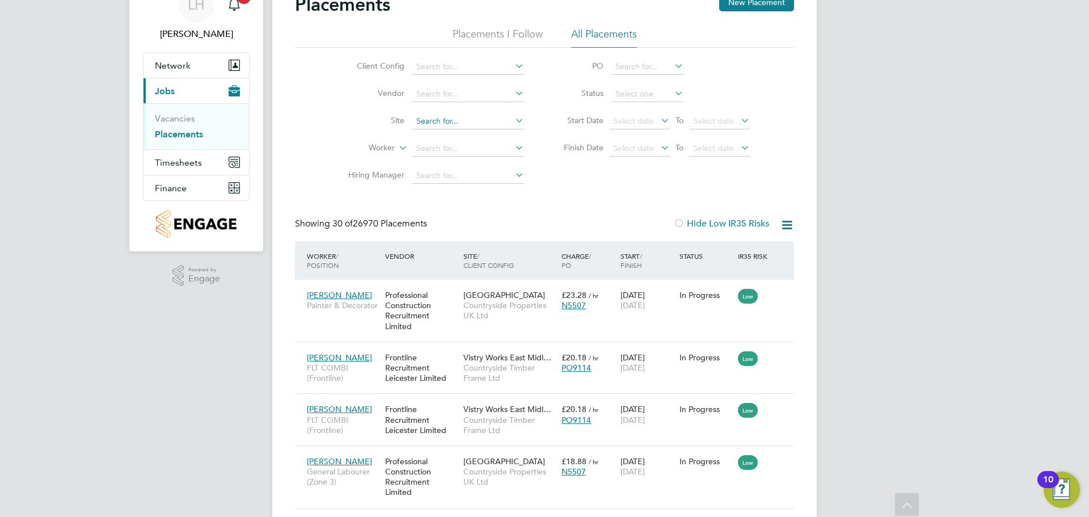
click at [433, 122] on input at bounding box center [468, 121] width 112 height 16
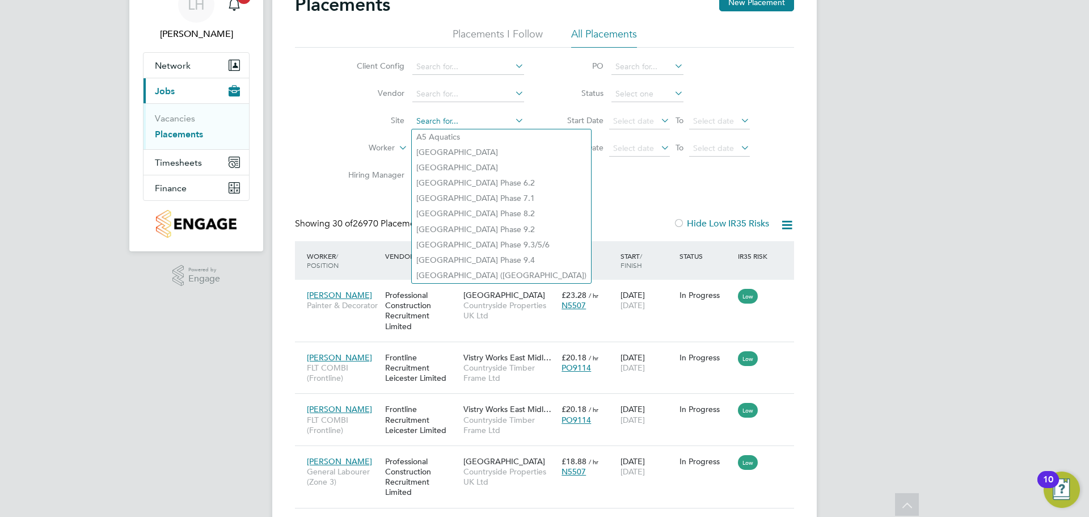
click at [448, 116] on input at bounding box center [468, 121] width 112 height 16
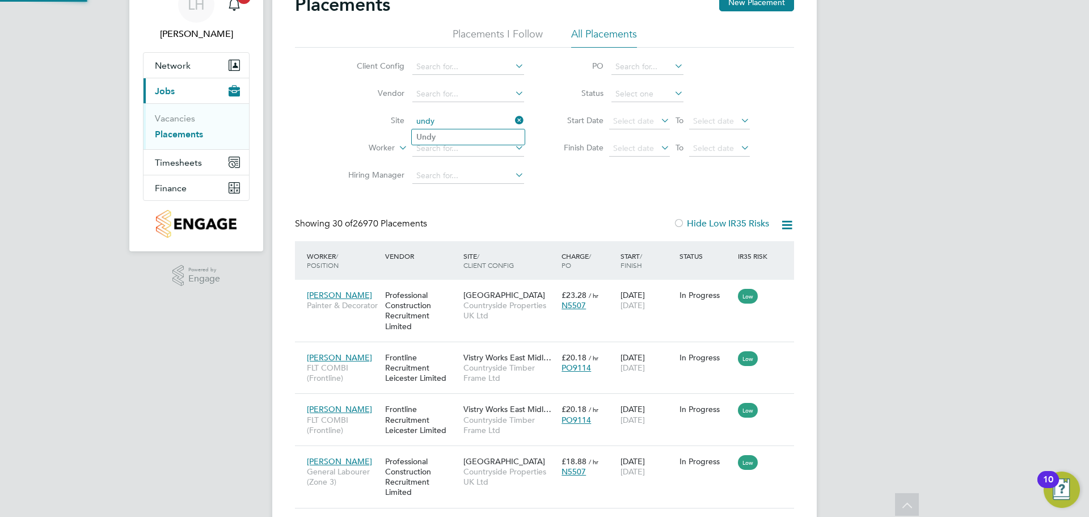
click at [460, 134] on li "Undy" at bounding box center [468, 136] width 113 height 15
type input "Undy"
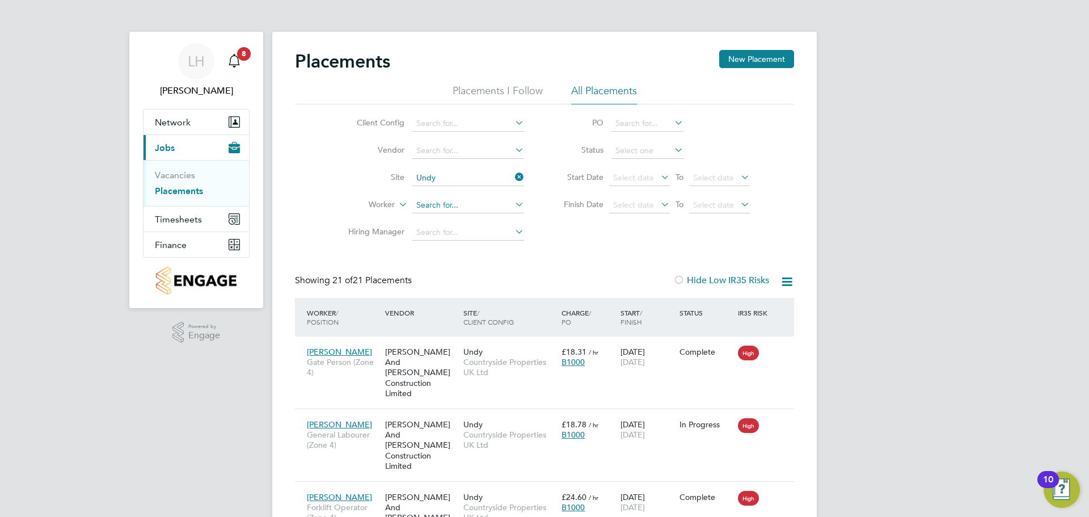
click at [444, 210] on input at bounding box center [468, 205] width 112 height 16
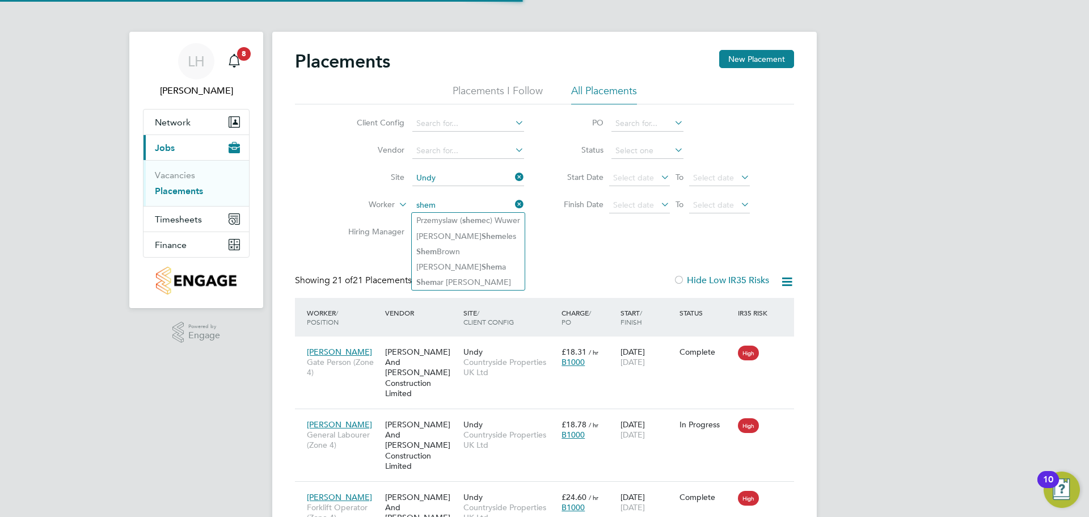
type input "shem"
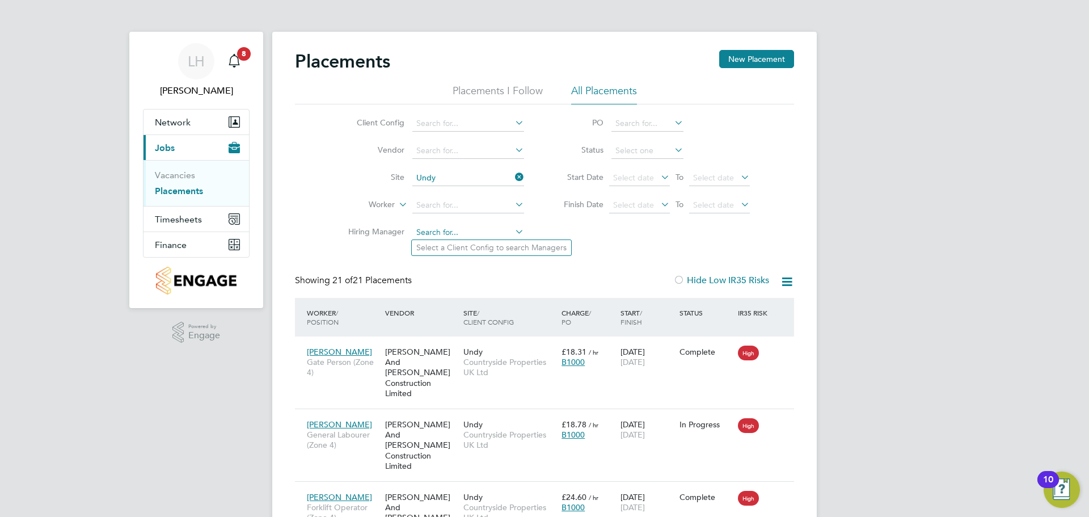
click at [439, 227] on input at bounding box center [468, 233] width 112 height 16
click at [439, 206] on input at bounding box center [468, 205] width 112 height 16
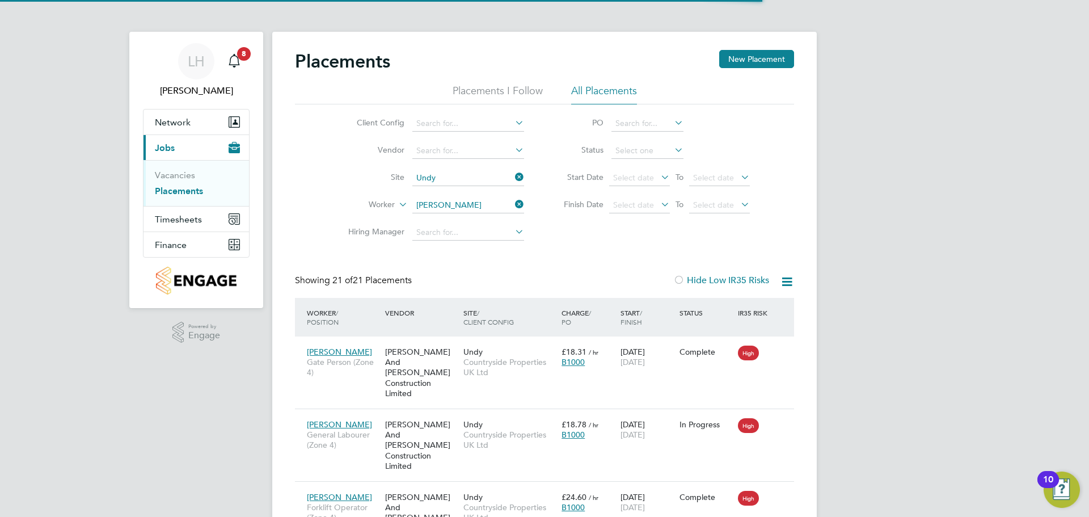
click at [476, 218] on li "Shemar Francis" at bounding box center [468, 220] width 113 height 15
type input "[PERSON_NAME]"
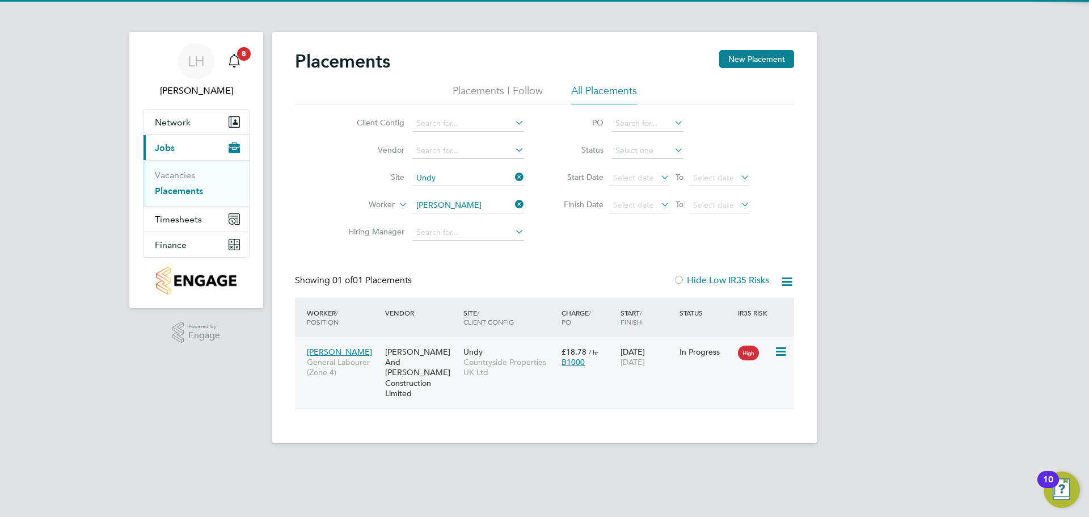
click at [481, 369] on span "Countryside Properties UK Ltd" at bounding box center [509, 367] width 92 height 20
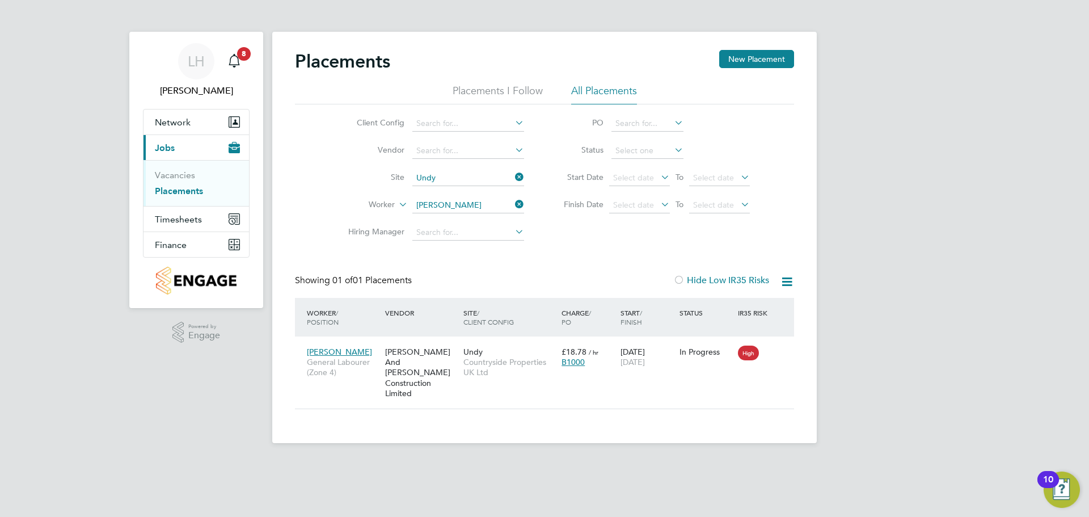
click at [968, 117] on div "LH Lloyd Holliday Notifications 8 Applications: Network Team Members Sites Work…" at bounding box center [544, 230] width 1089 height 461
click at [983, 116] on div "LH Lloyd Holliday Notifications 8 Applications: Network Team Members Sites Work…" at bounding box center [544, 230] width 1089 height 461
click at [622, 54] on div "Placements New Placement" at bounding box center [544, 67] width 499 height 34
click at [809, 112] on div "Placements New Placement Placements I Follow All Placements Client Config Vendo…" at bounding box center [544, 237] width 544 height 411
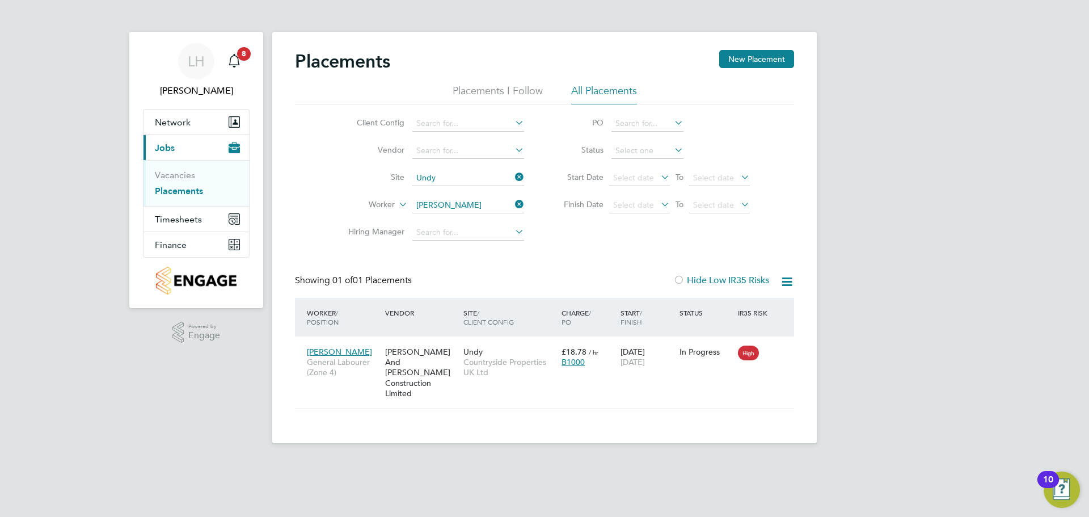
drag, startPoint x: 963, startPoint y: 303, endPoint x: 970, endPoint y: 303, distance: 6.3
click at [970, 303] on div "LH Lloyd Holliday Notifications 8 Applications: Network Team Members Sites Work…" at bounding box center [544, 230] width 1089 height 461
click at [1035, 386] on div "LH Lloyd Holliday Notifications 8 Applications: Network Team Members Sites Work…" at bounding box center [544, 230] width 1089 height 461
click at [921, 187] on div "LH Lloyd Holliday Notifications 8 Applications: Network Team Members Sites Work…" at bounding box center [544, 230] width 1089 height 461
click at [928, 184] on div "LH Lloyd Holliday Notifications 8 Applications: Network Team Members Sites Work…" at bounding box center [544, 230] width 1089 height 461
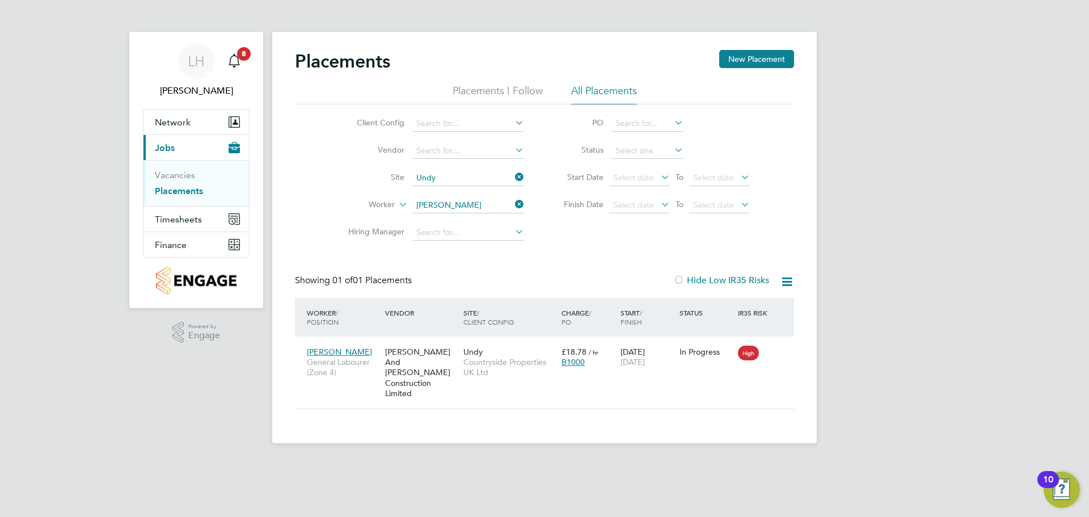
click at [793, 170] on div "Client Config Vendor Site Undy Worker Shemar Francis Hiring Manager PO Status S…" at bounding box center [544, 175] width 499 height 142
click at [652, 235] on div "Client Config Vendor Site Undy Worker Shemar Francis Hiring Manager PO Status S…" at bounding box center [544, 175] width 499 height 142
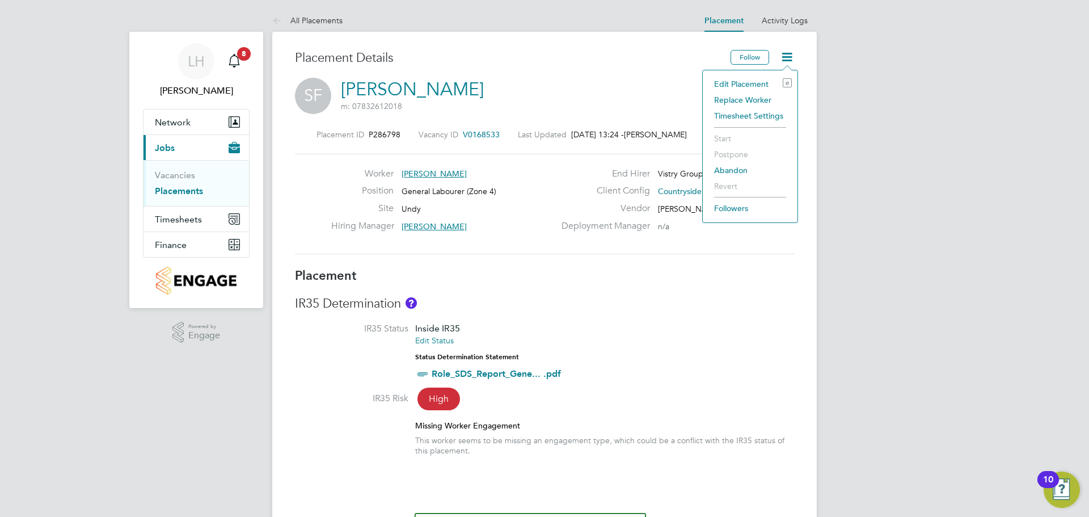
click at [748, 84] on li "Edit Placement e" at bounding box center [749, 84] width 83 height 16
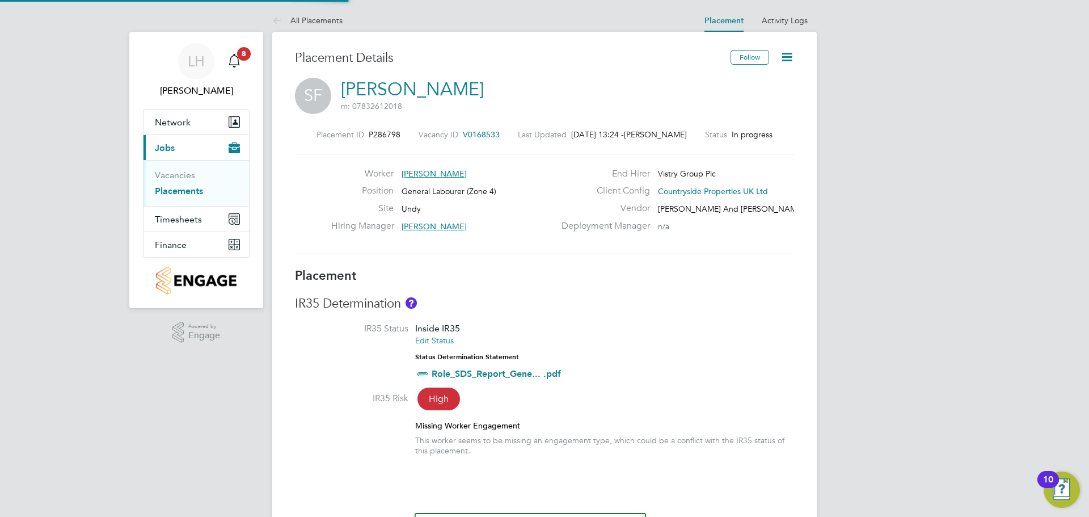
type input "[PERSON_NAME]"
type input "[DATE]"
type input "08:00"
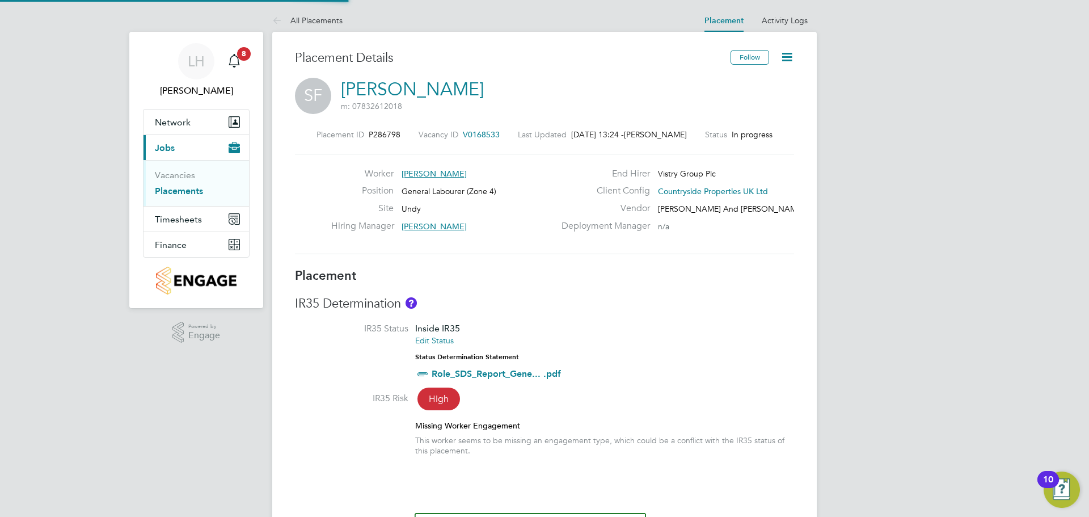
type input "16:00"
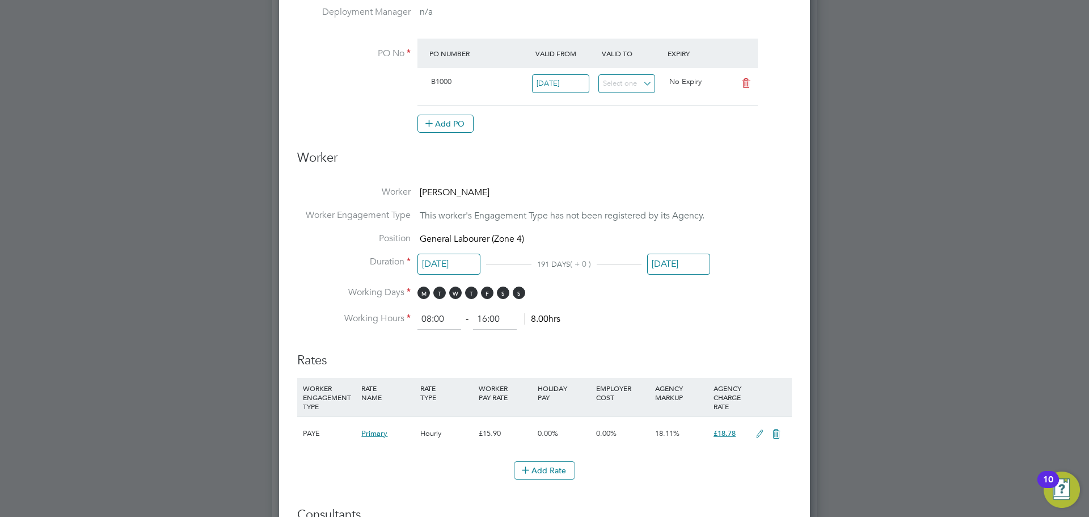
click at [693, 262] on input "[DATE]" at bounding box center [678, 263] width 63 height 21
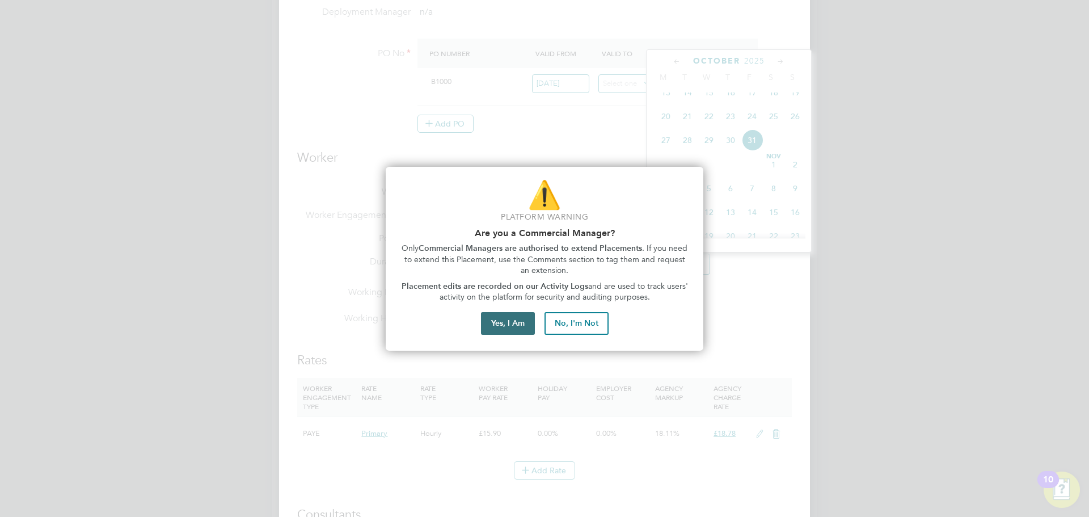
click at [506, 318] on button "Yes, I Am" at bounding box center [508, 323] width 54 height 23
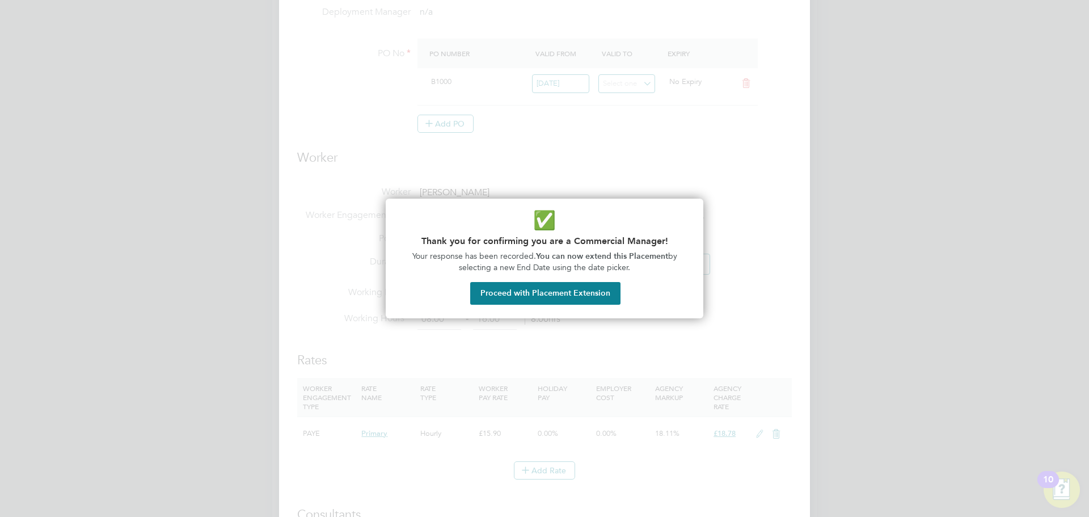
click at [554, 295] on button "Proceed with Placement Extension" at bounding box center [545, 293] width 150 height 23
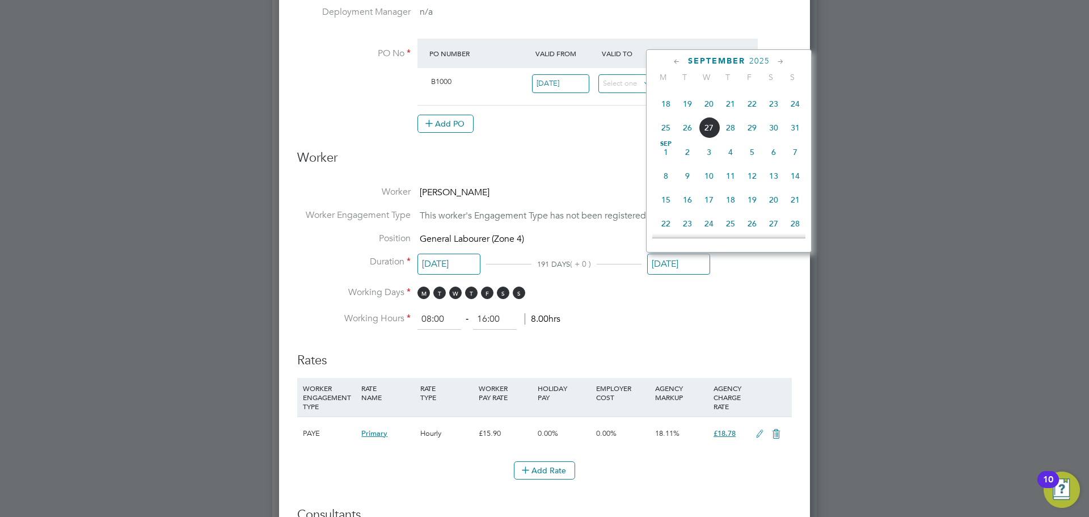
click at [753, 106] on span "22" at bounding box center [752, 104] width 22 height 22
type input "[DATE]"
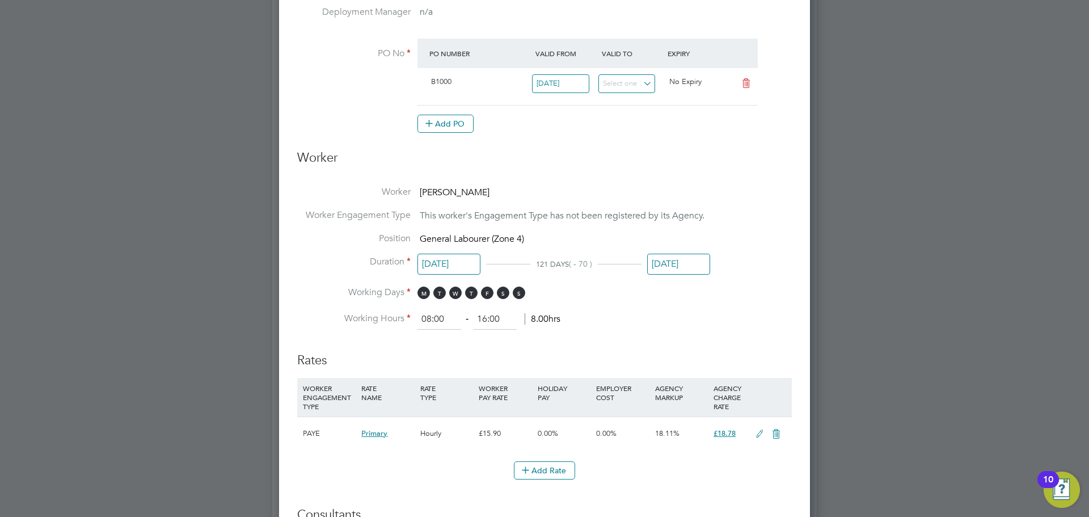
click at [769, 272] on li "Duration [DATE] 121 DAYS ( - 70 ) [DATE]" at bounding box center [544, 271] width 494 height 31
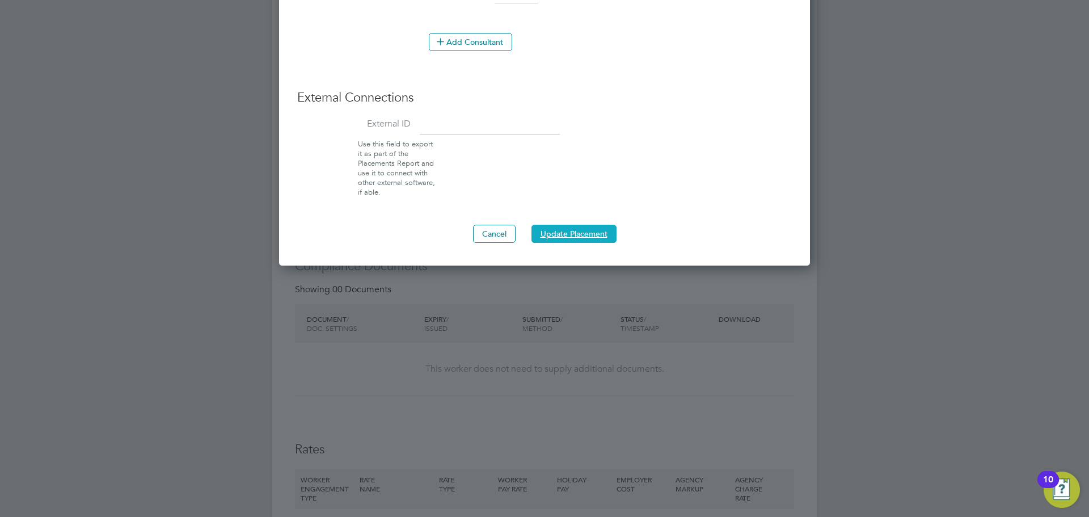
click at [584, 228] on button "Update Placement" at bounding box center [573, 234] width 85 height 18
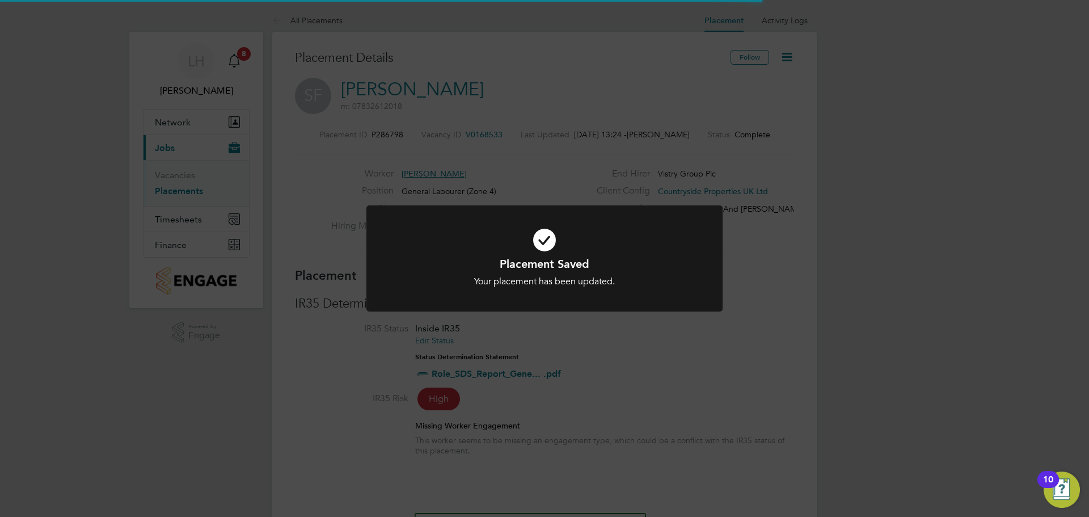
click at [896, 265] on div "Placement Saved Your placement has been updated. Cancel Okay" at bounding box center [544, 258] width 1089 height 517
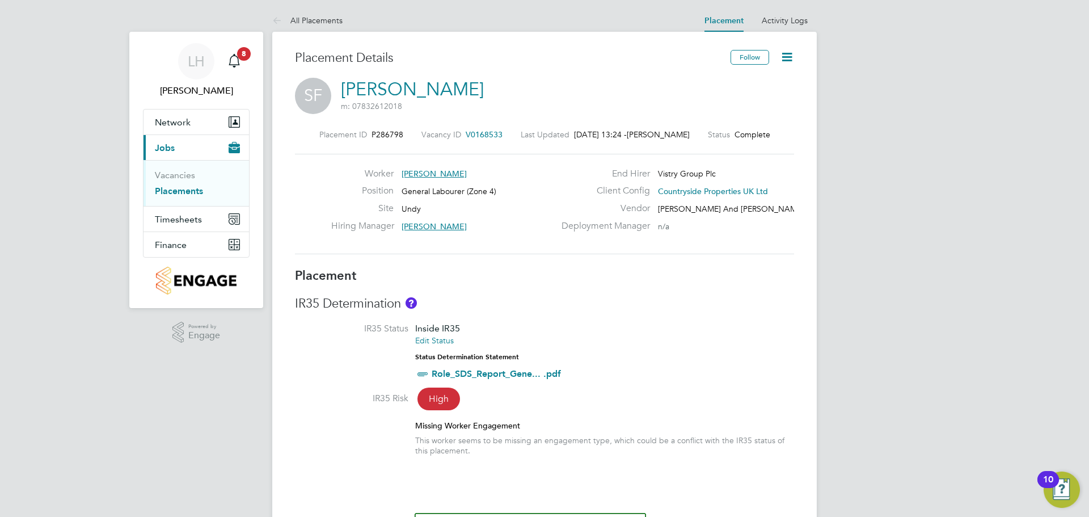
drag, startPoint x: 718, startPoint y: 339, endPoint x: 710, endPoint y: 330, distance: 12.1
click at [717, 339] on li "IR35 Status Inside IR35 Edit Status Status Determination Statement Role_SDS_Rep…" at bounding box center [544, 358] width 499 height 70
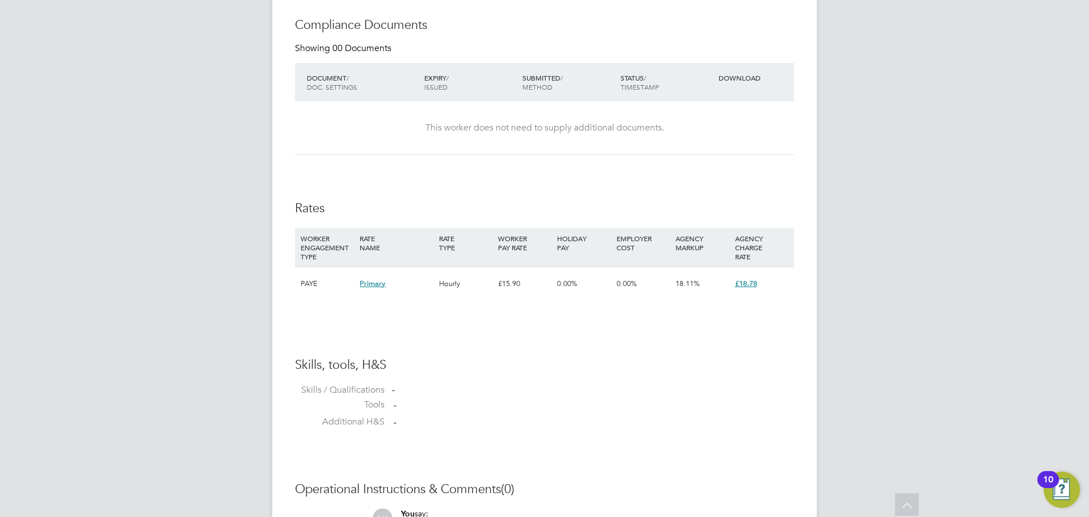
scroll to position [1163, 0]
